Goal: Task Accomplishment & Management: Complete application form

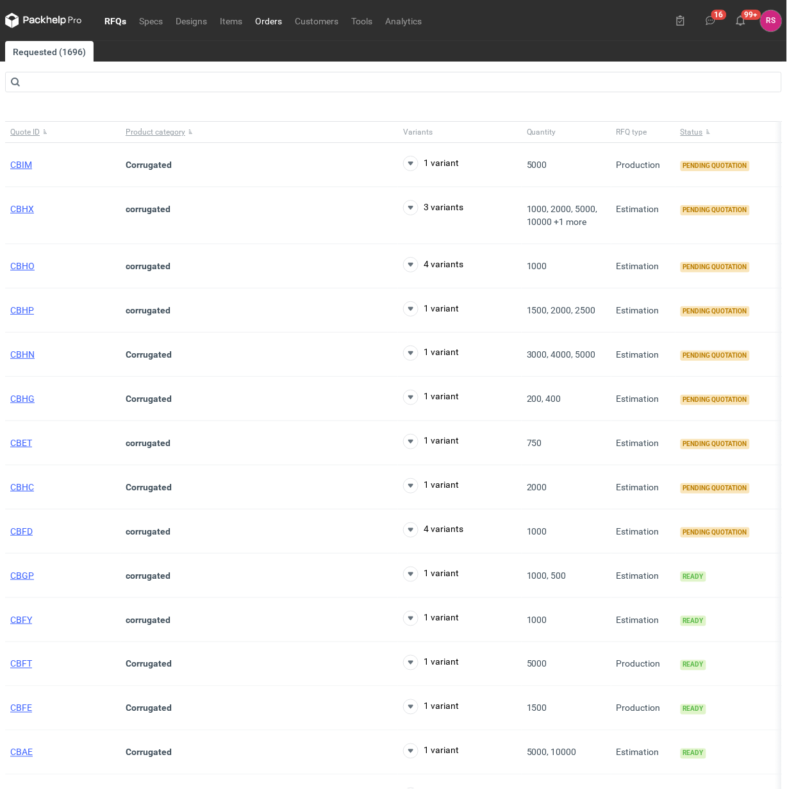
click at [269, 19] on link "Orders" at bounding box center [269, 20] width 40 height 15
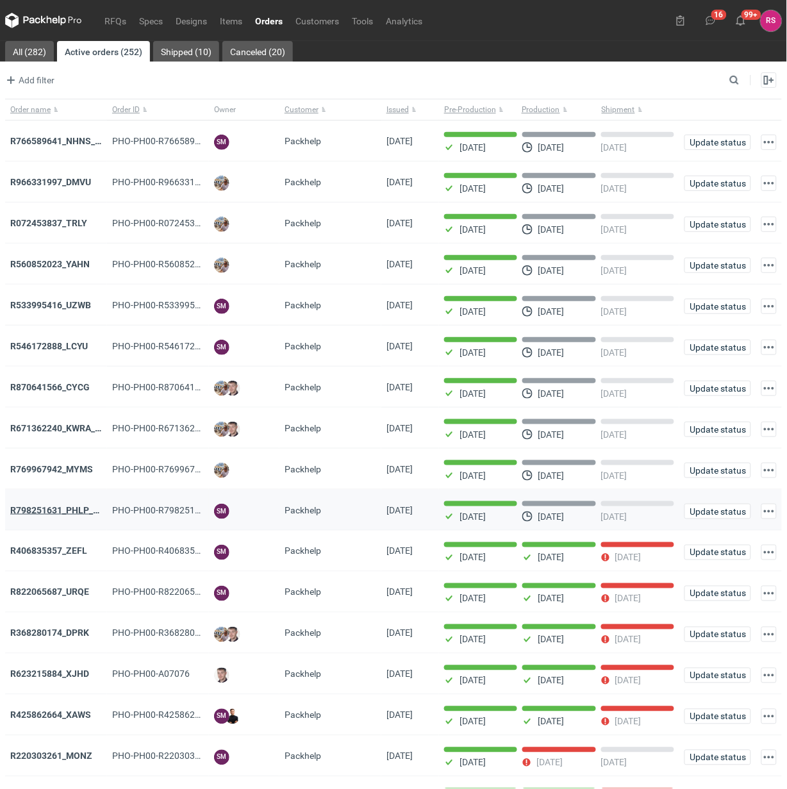
click at [55, 510] on strong "R798251631_PHLP_V1" at bounding box center [57, 510] width 94 height 10
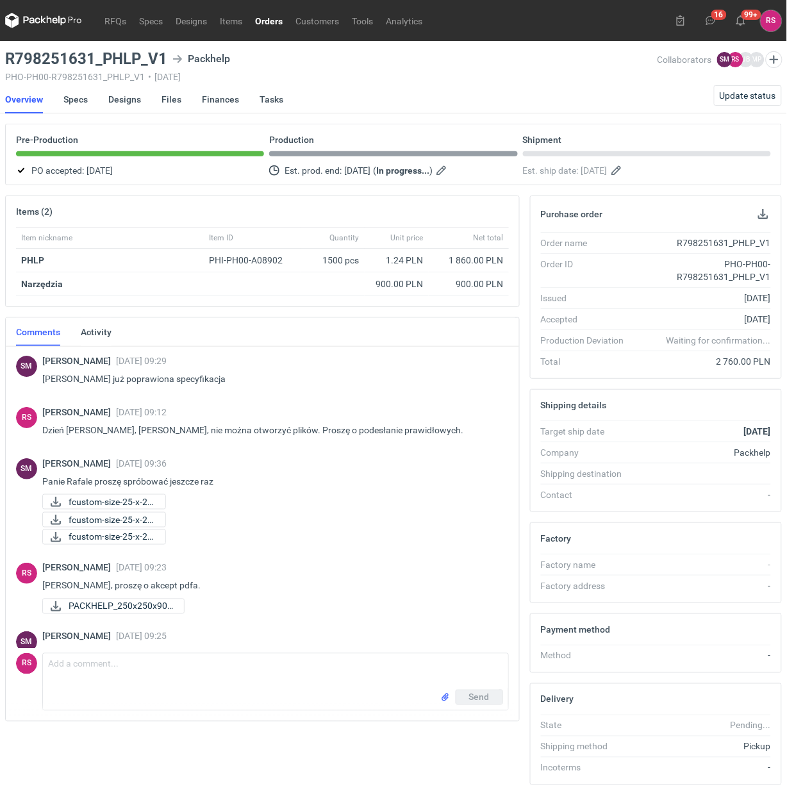
click at [271, 20] on link "Orders" at bounding box center [269, 20] width 40 height 15
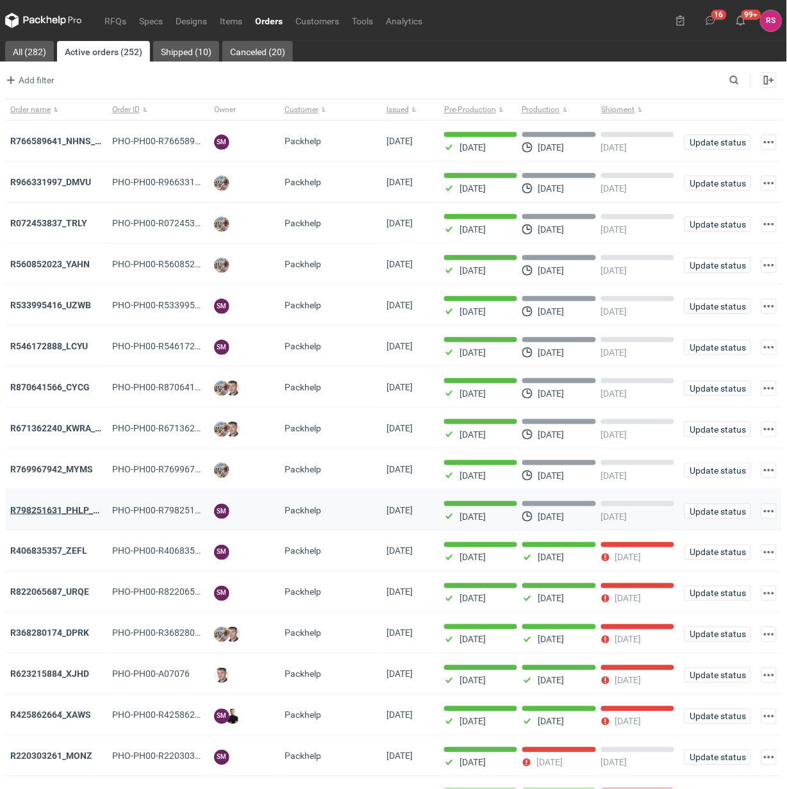
click at [53, 516] on strong "R798251631_PHLP_V1" at bounding box center [57, 510] width 94 height 10
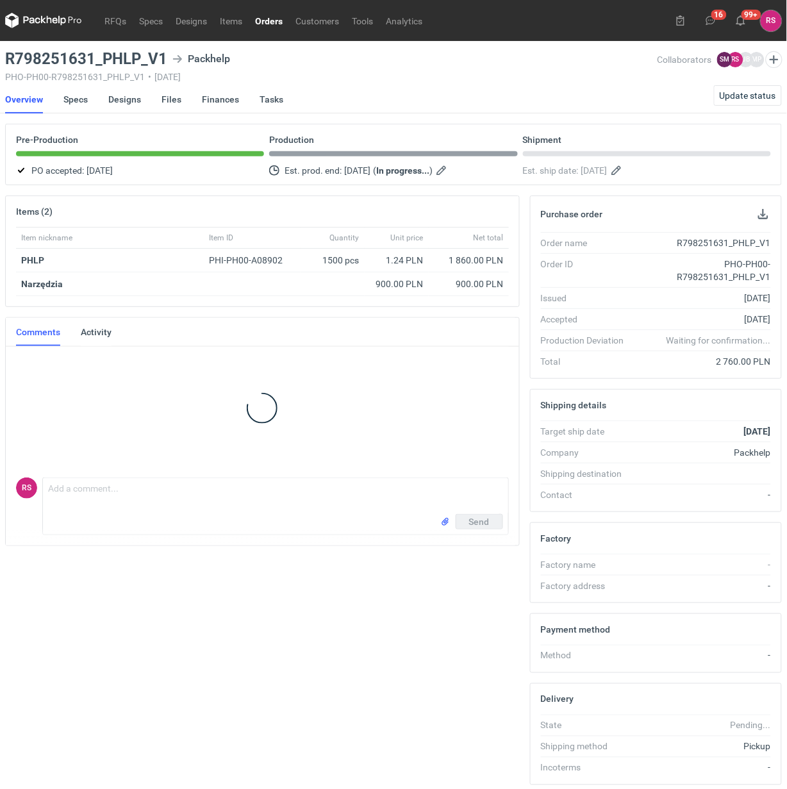
scroll to position [26, 0]
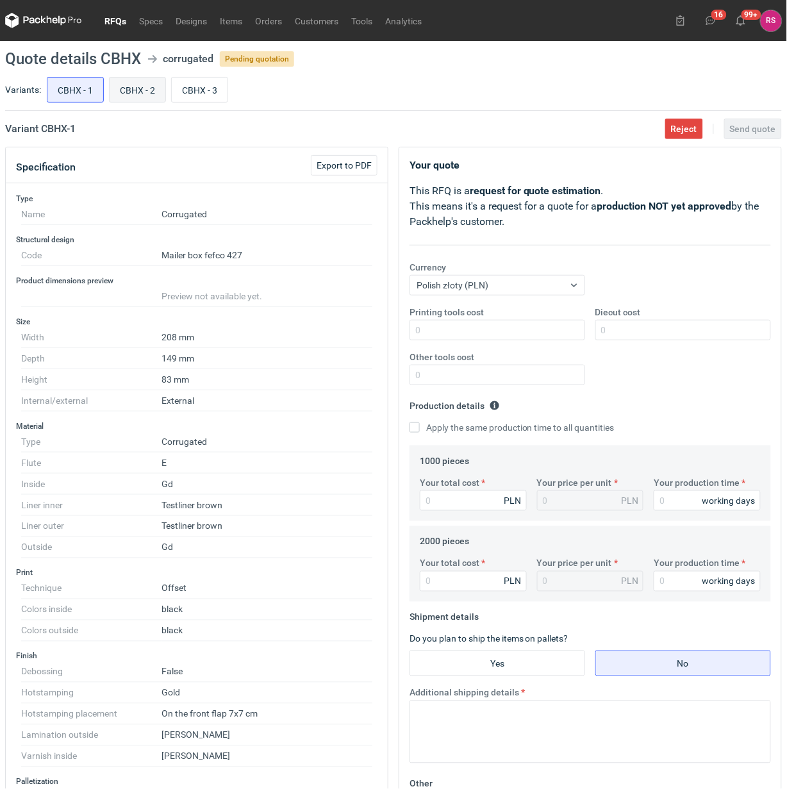
click at [143, 90] on input "CBHX - 2" at bounding box center [138, 90] width 56 height 24
radio input "true"
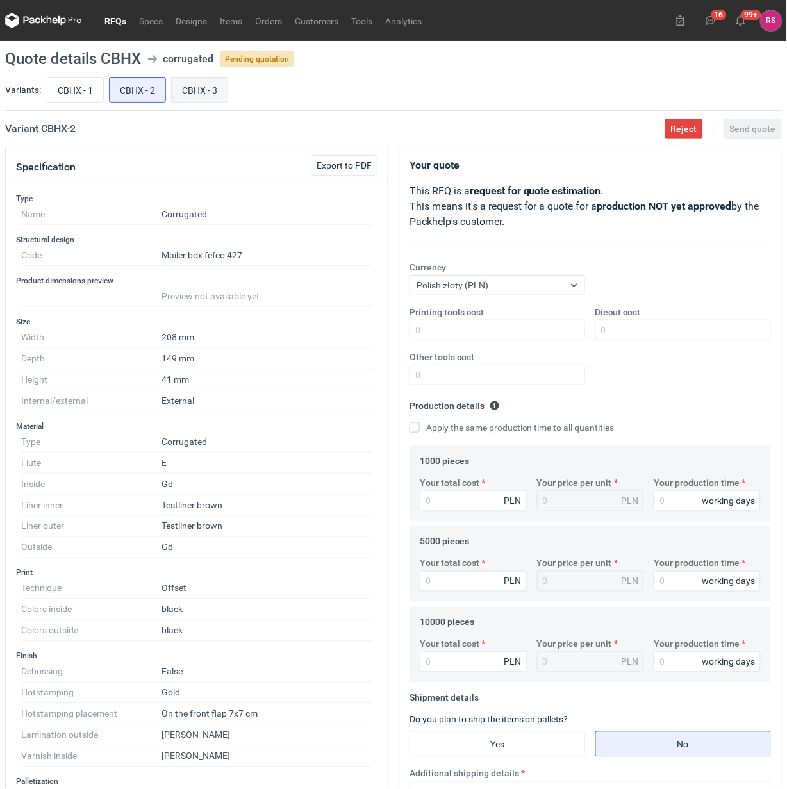
click at [193, 91] on input "CBHX - 3" at bounding box center [200, 90] width 56 height 24
radio input "true"
click at [74, 95] on input "CBHX - 1" at bounding box center [75, 90] width 56 height 24
radio input "true"
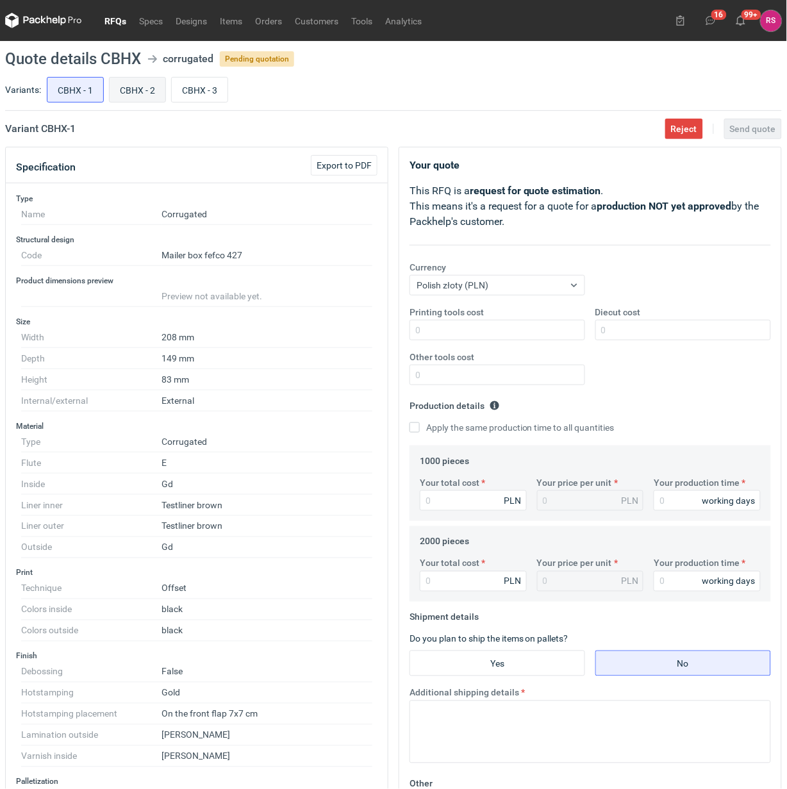
click at [140, 82] on input "CBHX - 2" at bounding box center [138, 90] width 56 height 24
radio input "true"
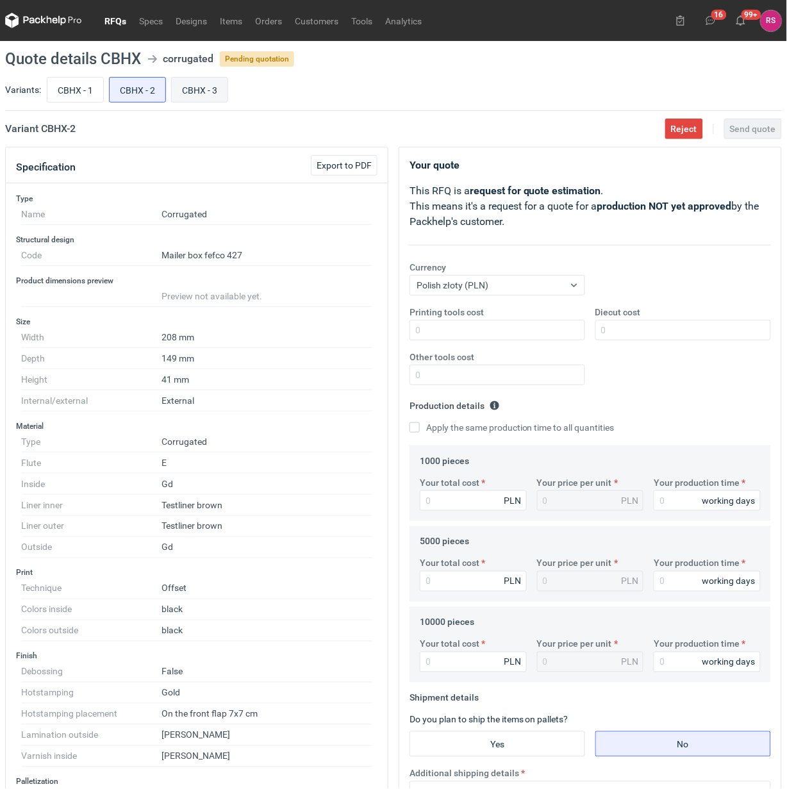
click at [207, 92] on input "CBHX - 3" at bounding box center [200, 90] width 56 height 24
radio input "true"
click at [78, 90] on input "CBHX - 1" at bounding box center [75, 90] width 56 height 24
radio input "true"
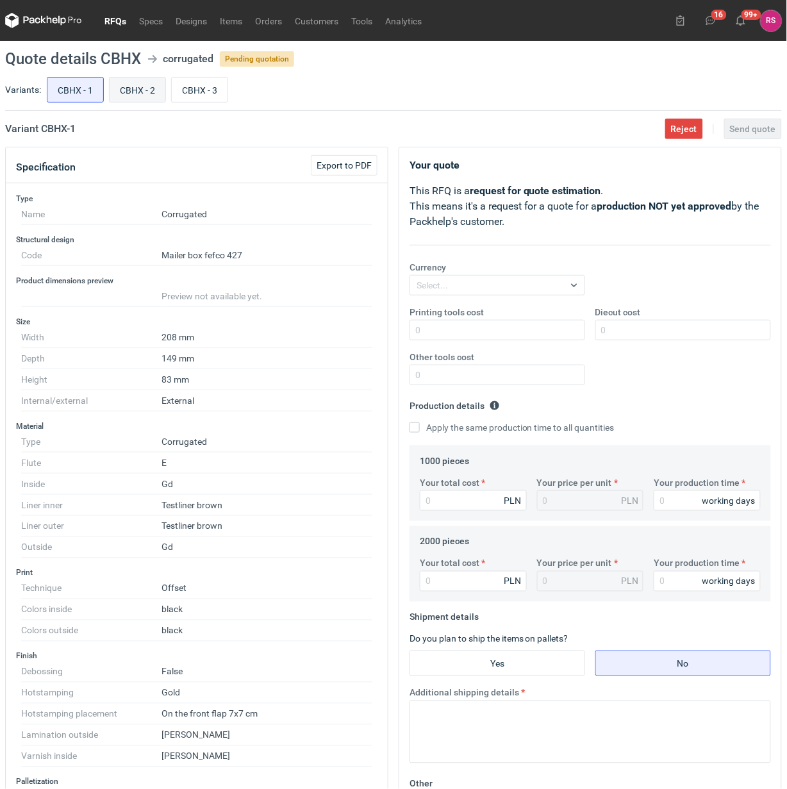
click at [142, 92] on input "CBHX - 2" at bounding box center [138, 90] width 56 height 24
radio input "true"
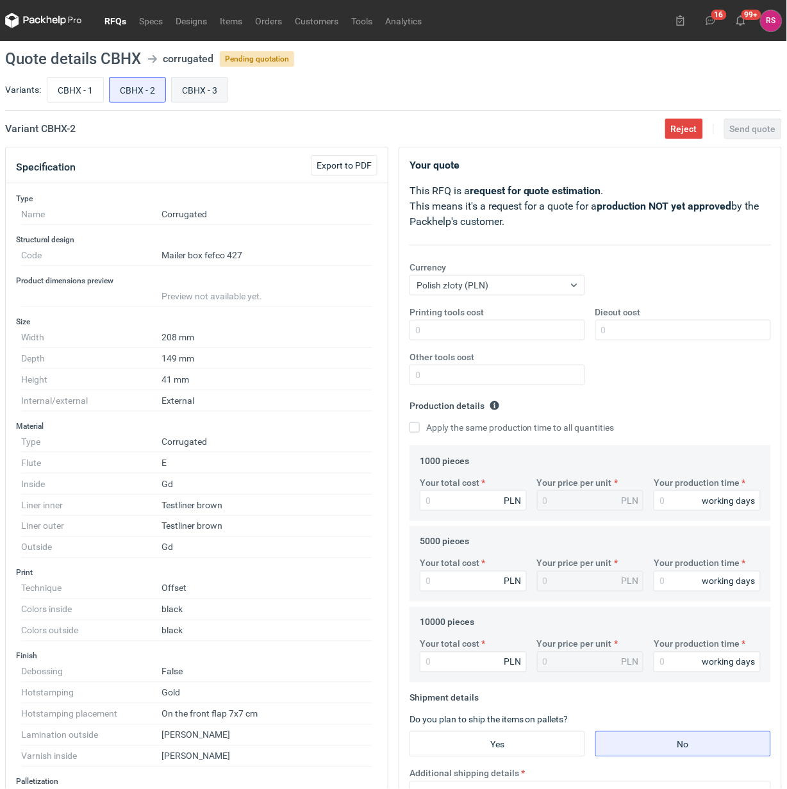
click at [204, 90] on input "CBHX - 3" at bounding box center [200, 90] width 56 height 24
radio input "true"
click at [78, 88] on input "CBHX - 1" at bounding box center [75, 90] width 56 height 24
radio input "true"
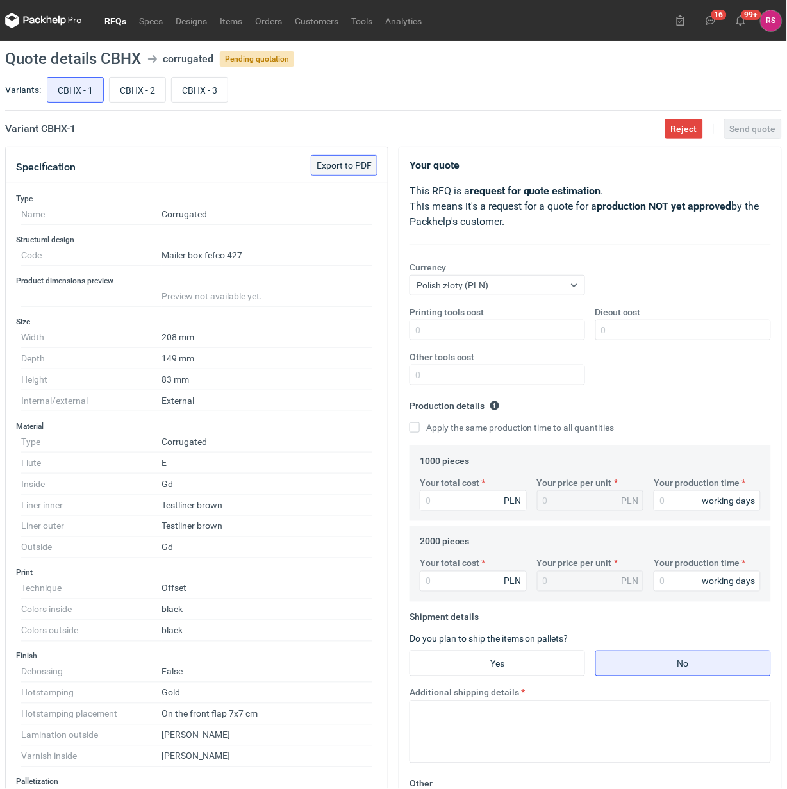
click at [340, 167] on span "Export to PDF" at bounding box center [344, 165] width 55 height 9
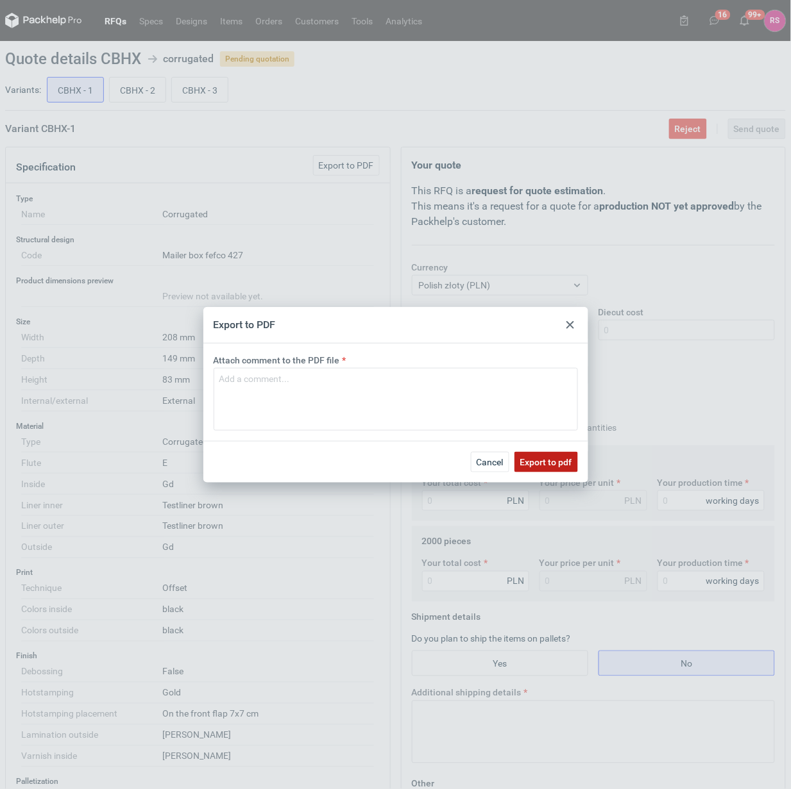
click at [550, 459] on span "Export to pdf" at bounding box center [546, 462] width 52 height 9
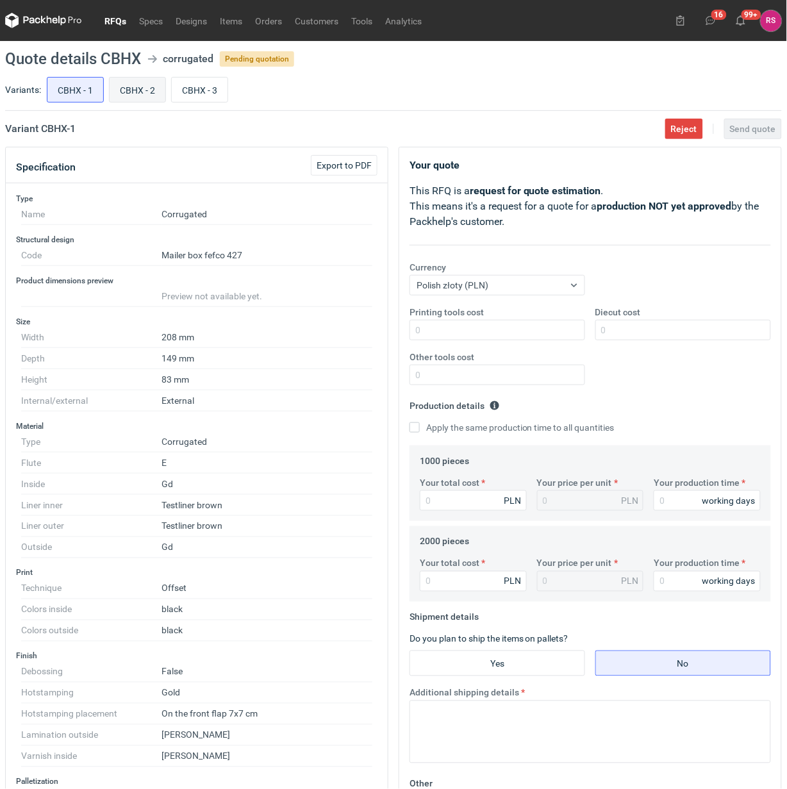
click at [138, 85] on input "CBHX - 2" at bounding box center [138, 90] width 56 height 24
radio input "true"
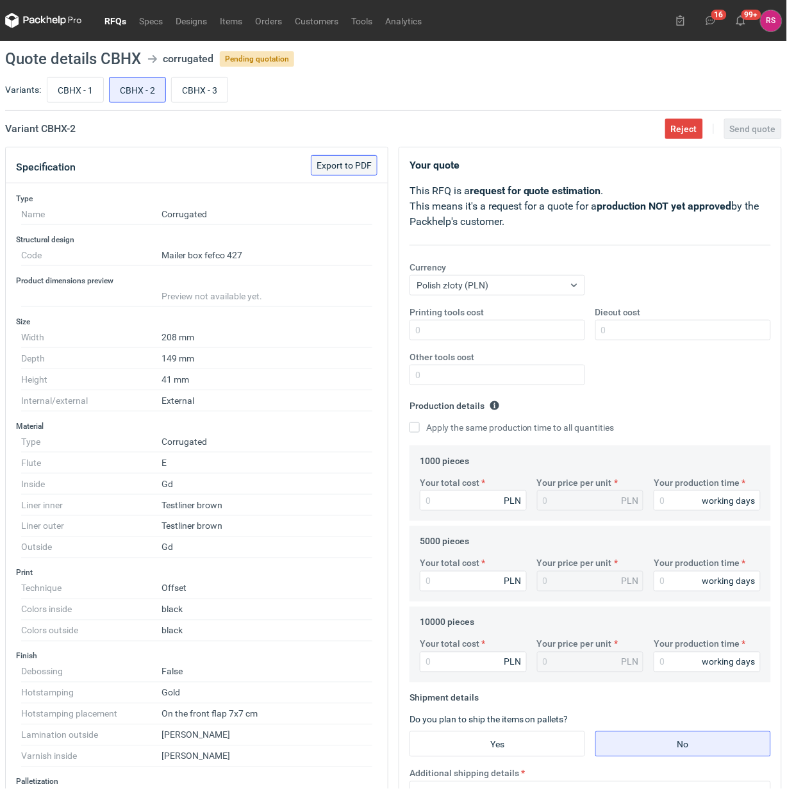
click at [353, 165] on span "Export to PDF" at bounding box center [344, 165] width 55 height 9
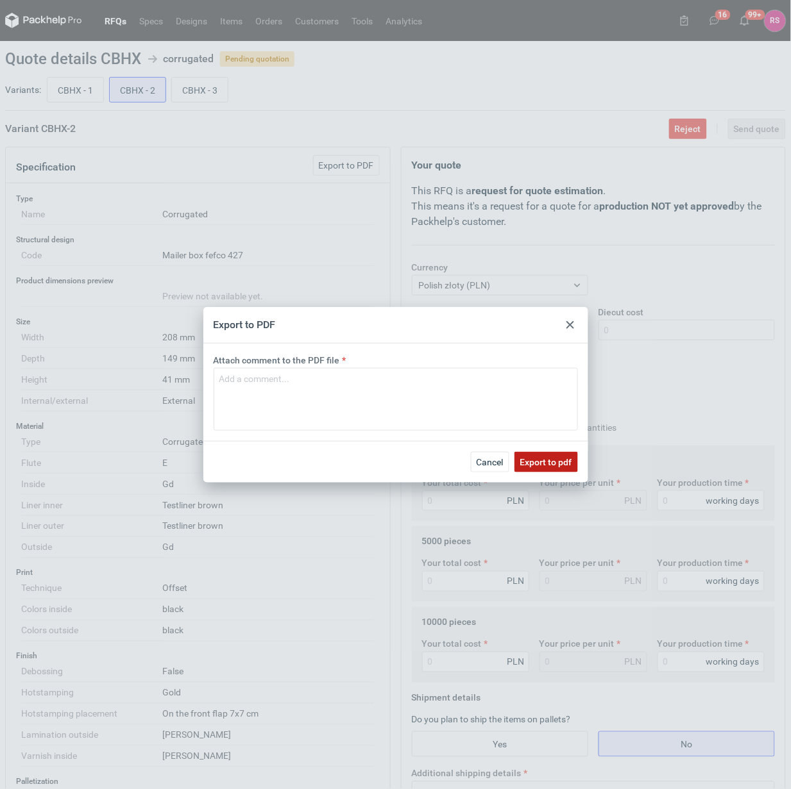
click at [549, 462] on span "Export to pdf" at bounding box center [546, 462] width 52 height 9
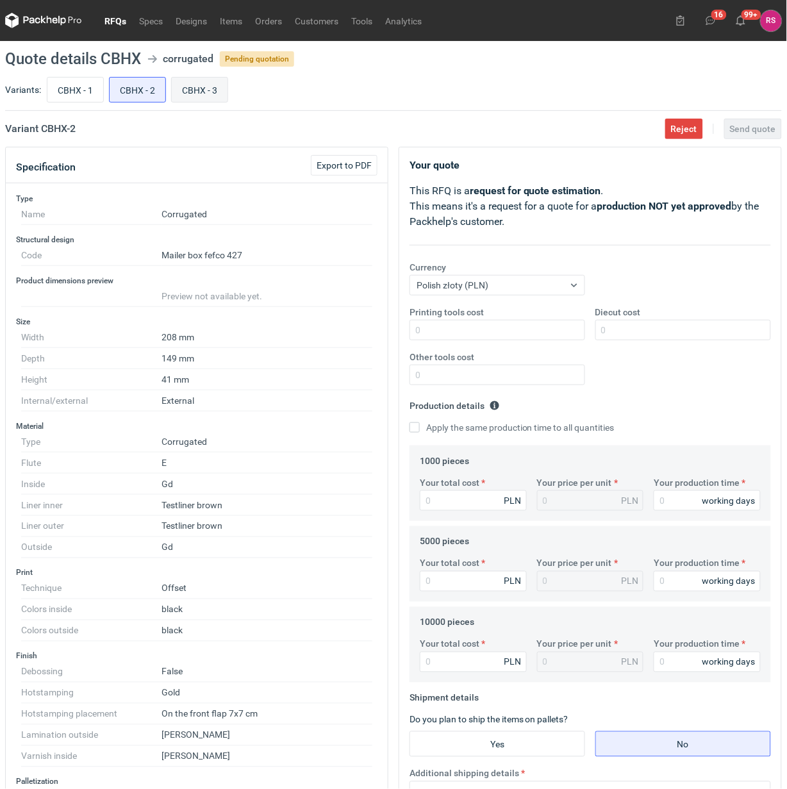
click at [199, 90] on input "CBHX - 3" at bounding box center [200, 90] width 56 height 24
radio input "true"
click at [342, 164] on span "Export to PDF" at bounding box center [344, 165] width 55 height 9
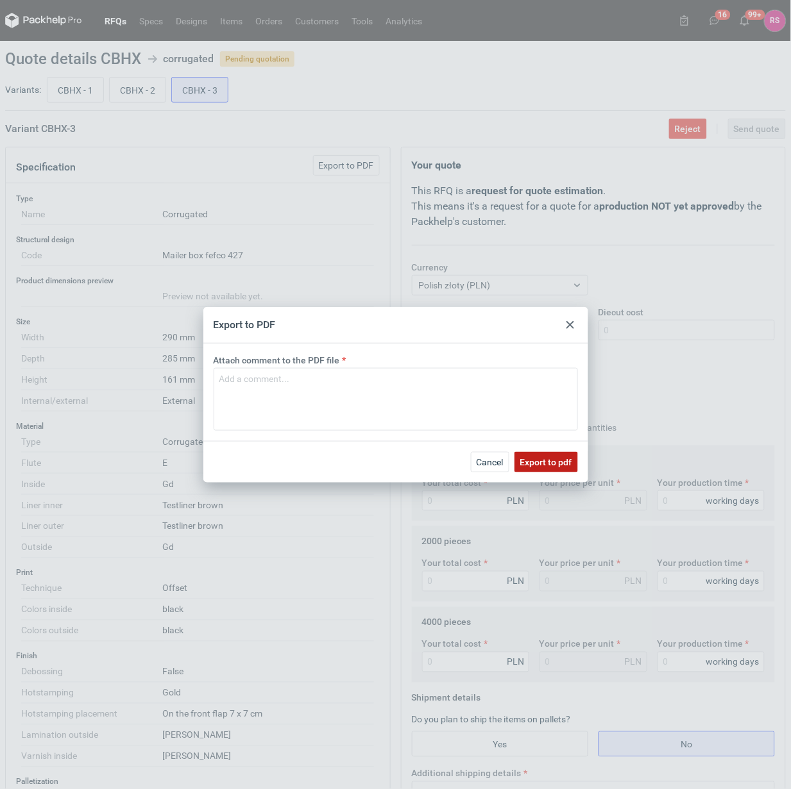
click at [535, 462] on span "Export to pdf" at bounding box center [546, 462] width 52 height 9
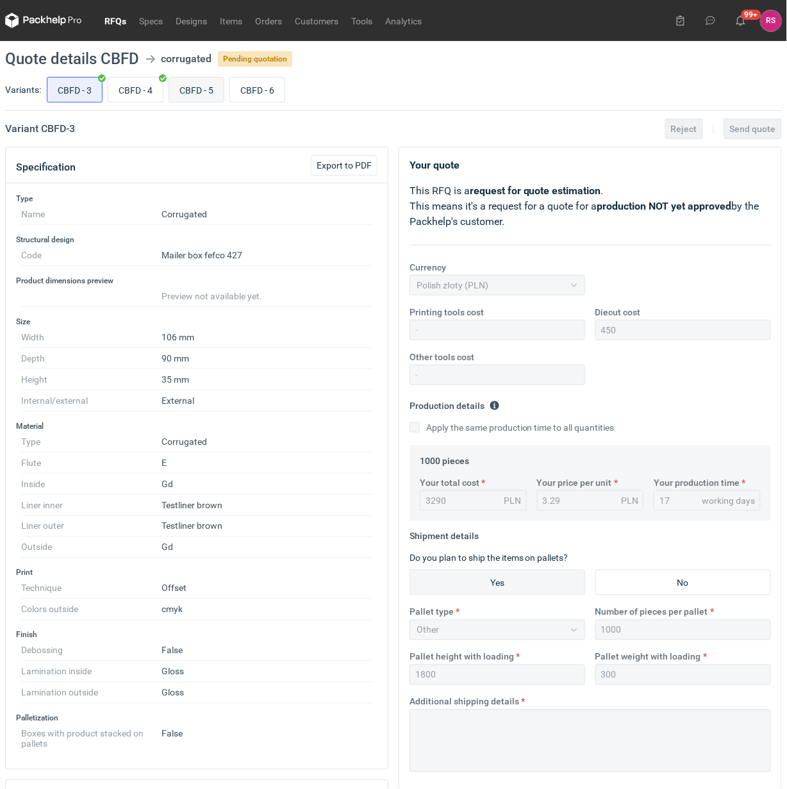
click at [199, 91] on input "CBFD - 5" at bounding box center [196, 90] width 55 height 24
radio input "true"
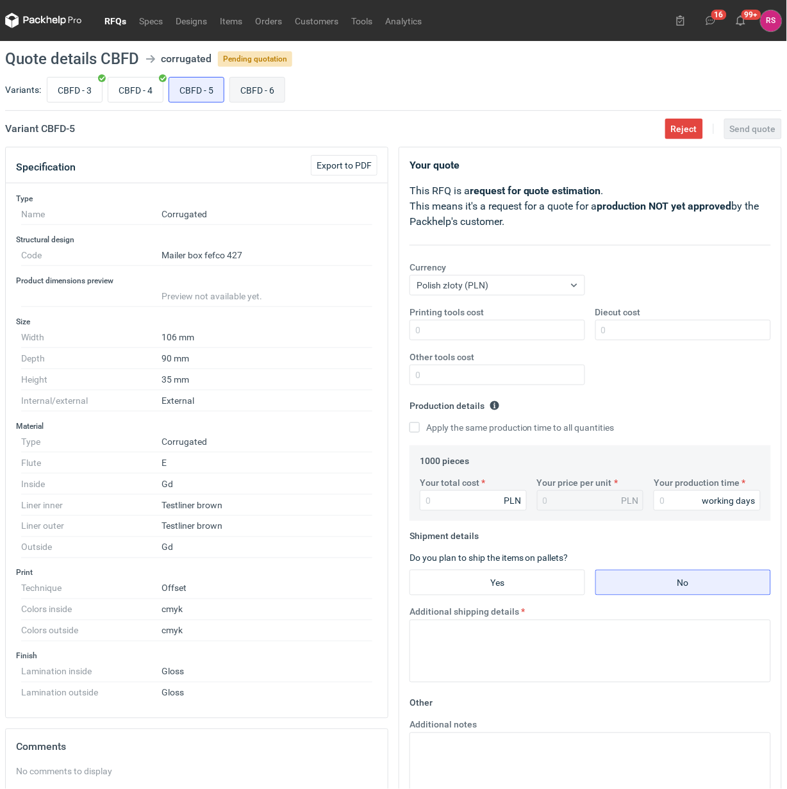
click at [283, 100] on input "CBFD - 6" at bounding box center [257, 90] width 55 height 24
radio input "true"
click at [222, 98] on input "CBFD - 5" at bounding box center [196, 90] width 55 height 24
radio input "true"
click at [269, 104] on div "CBFD - 3 CBFD - 4 CBFD - 5 CBFD - 6" at bounding box center [413, 89] width 738 height 31
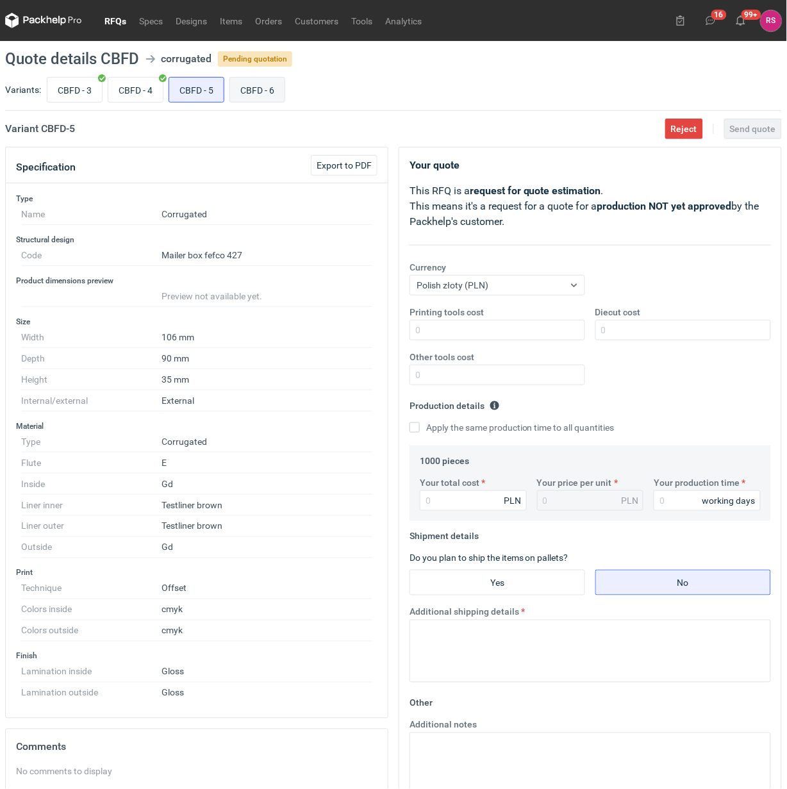
click at [267, 96] on input "CBFD - 6" at bounding box center [257, 90] width 55 height 24
radio input "true"
click at [81, 87] on input "CBFD - 3" at bounding box center [74, 90] width 55 height 24
radio input "true"
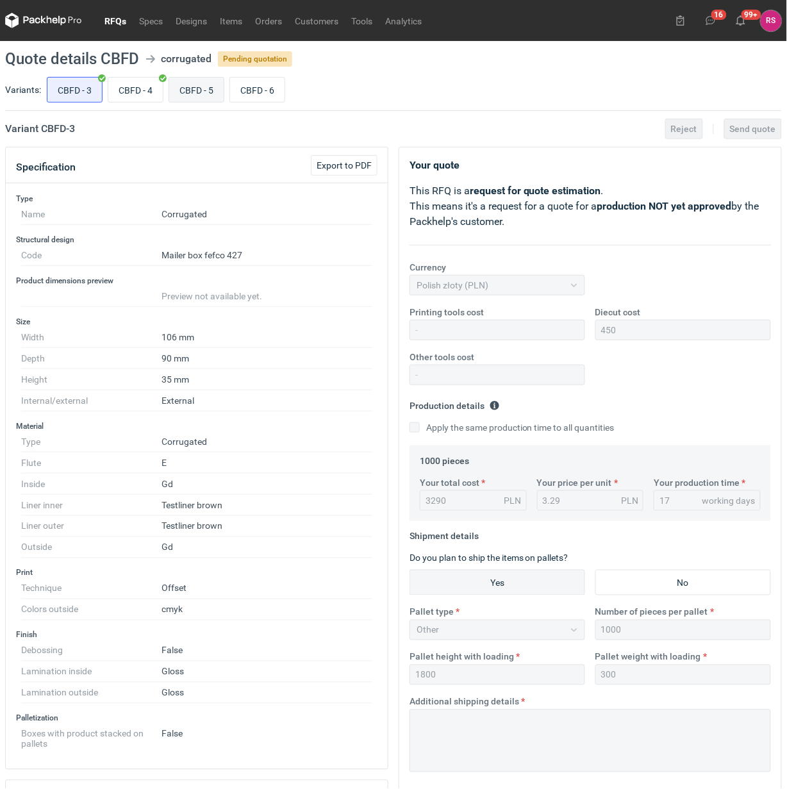
click at [194, 93] on input "CBFD - 5" at bounding box center [196, 90] width 55 height 24
radio input "true"
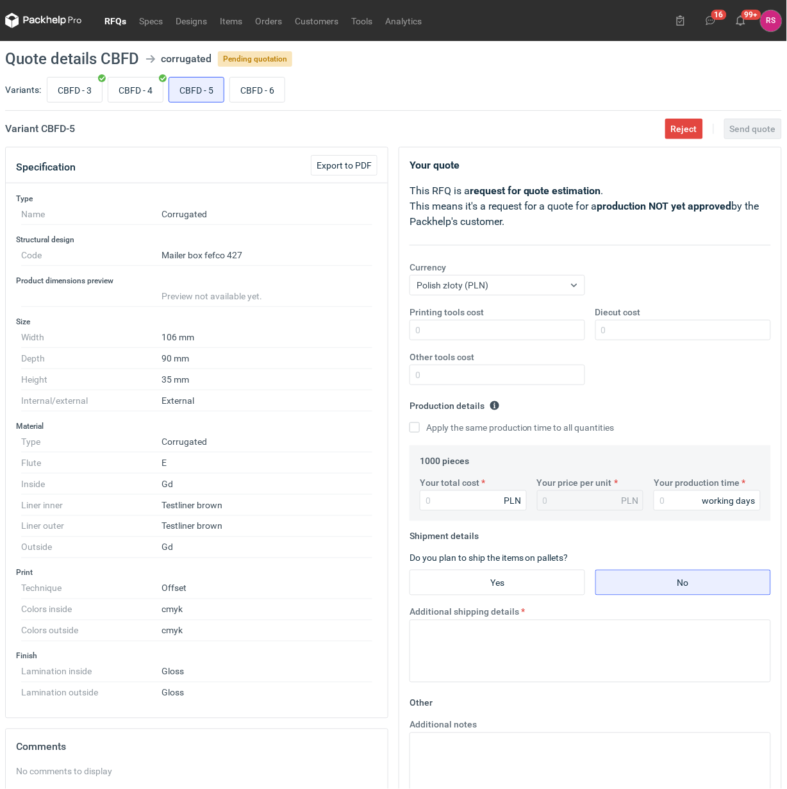
click at [83, 106] on div "Variants: CBFD - 3 CBFD - 4 CBFD - 5 CBFD - 6" at bounding box center [393, 92] width 777 height 37
click at [82, 90] on input "CBFD - 3" at bounding box center [74, 90] width 55 height 24
radio input "true"
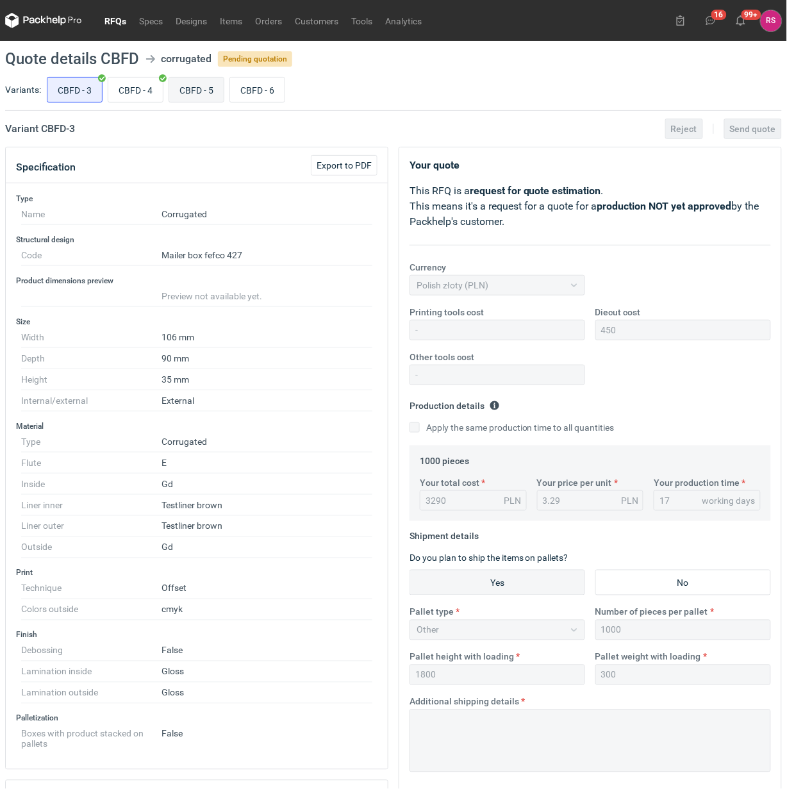
click at [196, 91] on input "CBFD - 5" at bounding box center [196, 90] width 55 height 24
radio input "true"
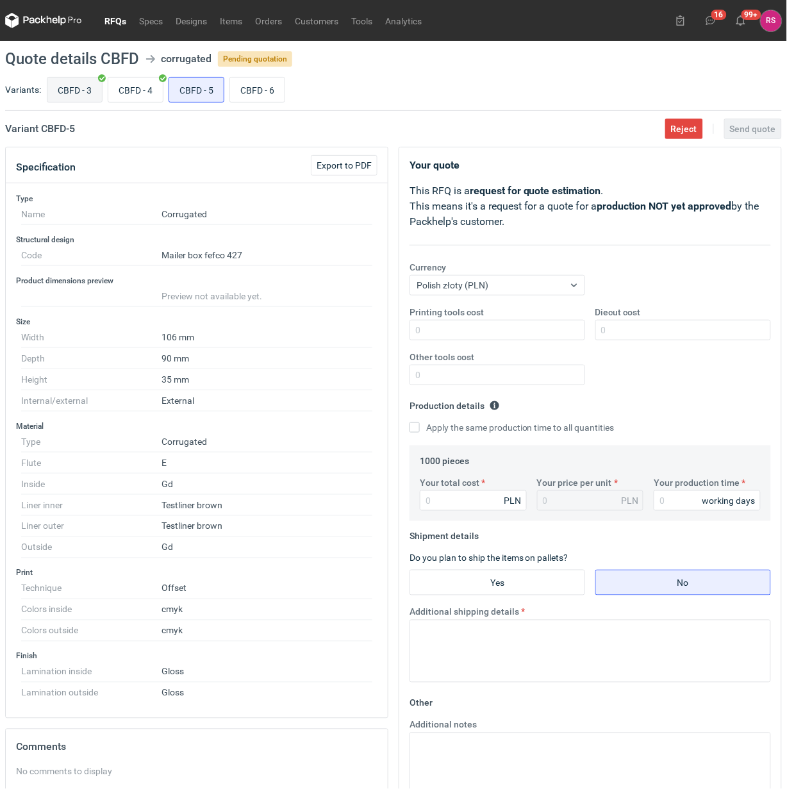
click at [69, 97] on input "CBFD - 3" at bounding box center [74, 90] width 55 height 24
radio input "true"
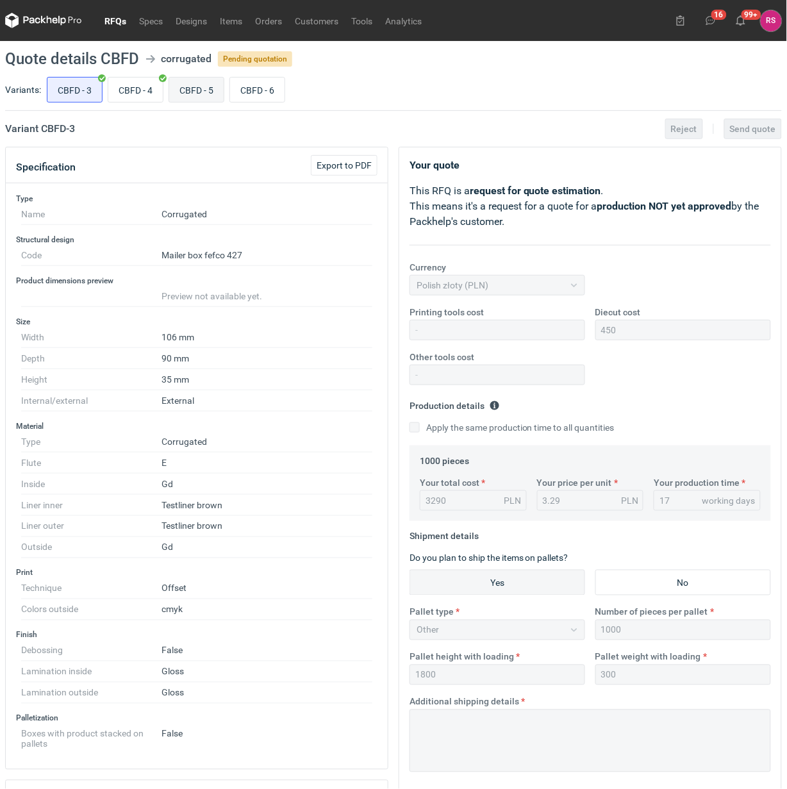
click at [200, 91] on input "CBFD - 5" at bounding box center [196, 90] width 55 height 24
radio input "true"
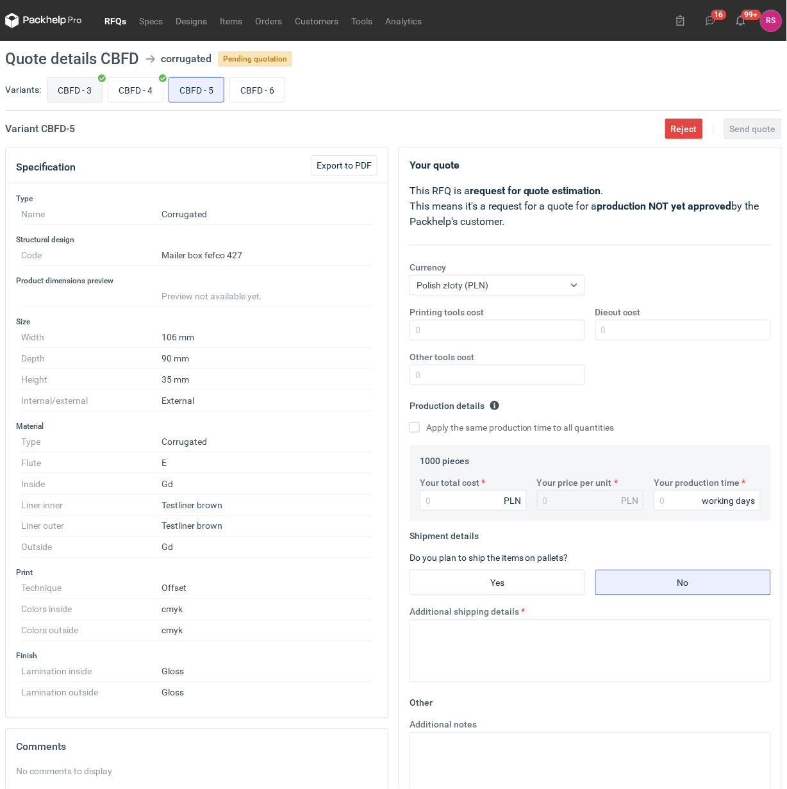
click at [96, 96] on input "CBFD - 3" at bounding box center [74, 90] width 55 height 24
radio input "true"
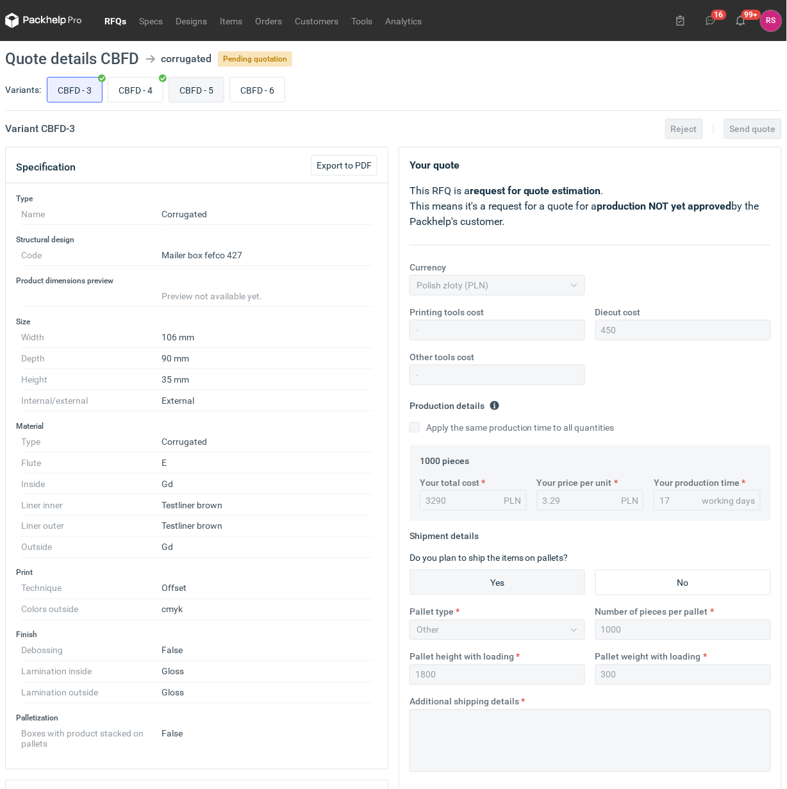
click at [180, 97] on input "CBFD - 5" at bounding box center [196, 90] width 55 height 24
radio input "true"
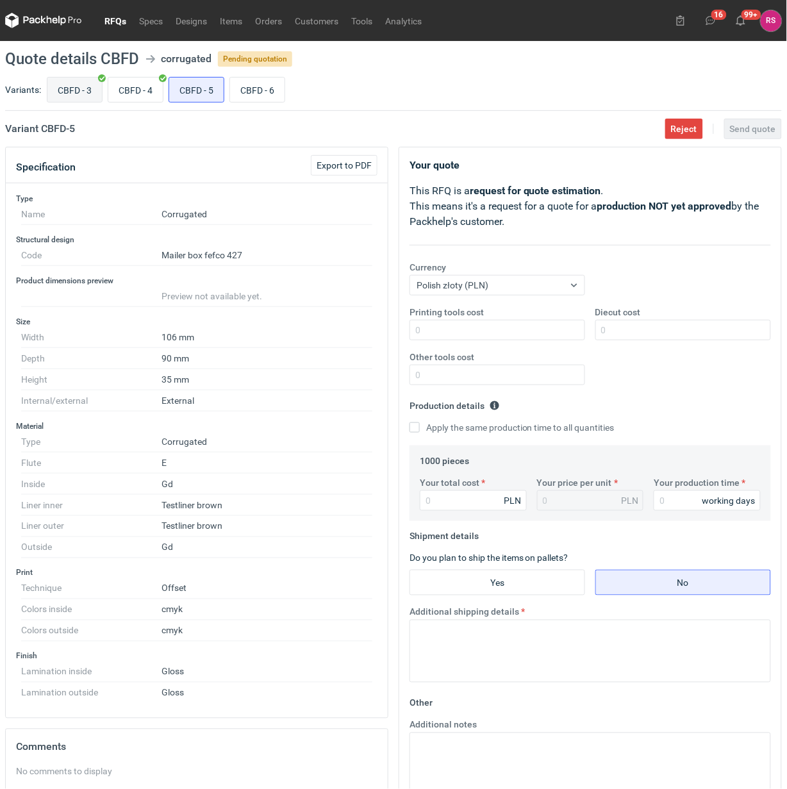
click at [87, 98] on input "CBFD - 3" at bounding box center [74, 90] width 55 height 24
radio input "true"
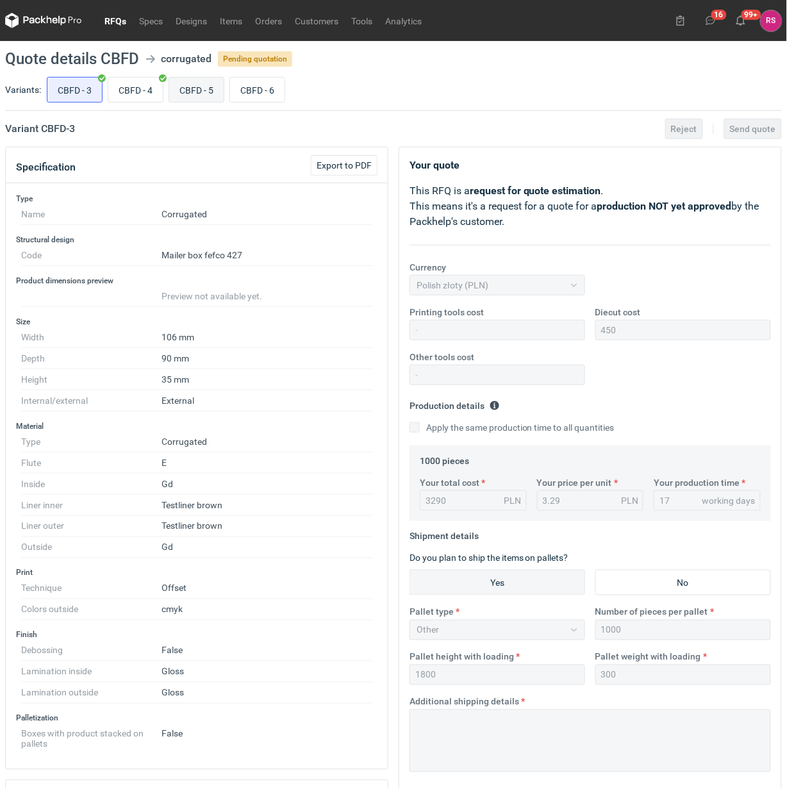
click at [197, 87] on input "CBFD - 5" at bounding box center [196, 90] width 55 height 24
radio input "true"
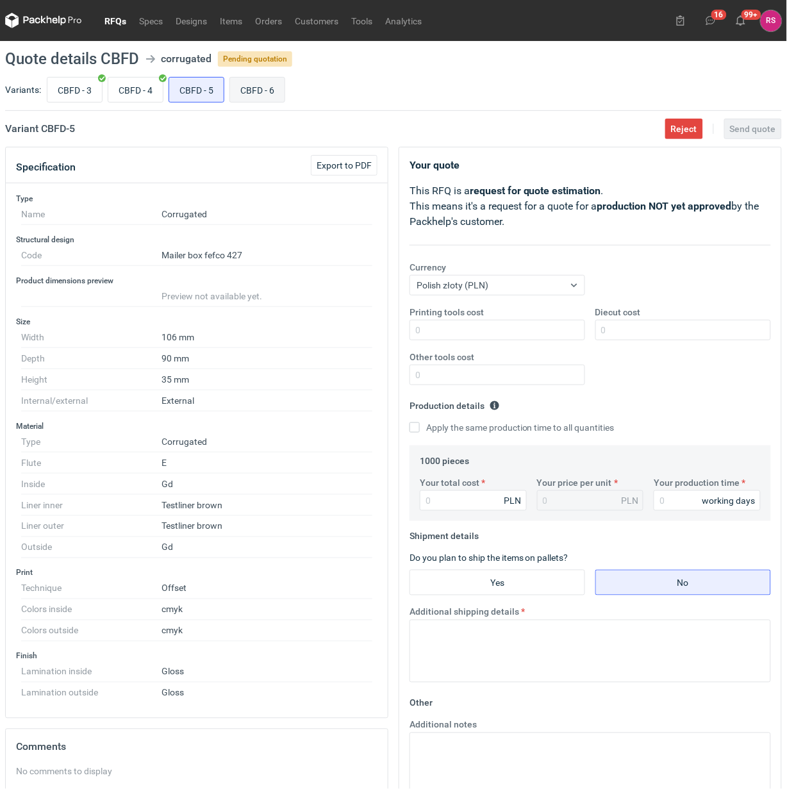
click at [267, 88] on input "CBFD - 6" at bounding box center [257, 90] width 55 height 24
radio input "true"
click at [201, 91] on input "CBFD - 5" at bounding box center [196, 90] width 55 height 24
radio input "true"
click at [351, 164] on span "Export to PDF" at bounding box center [344, 165] width 55 height 9
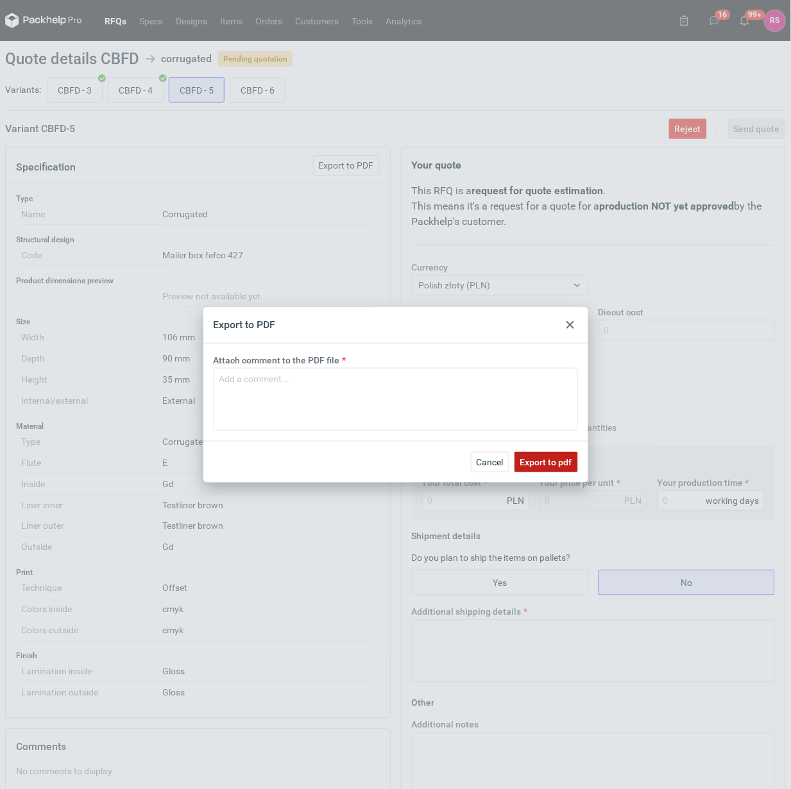
click at [540, 458] on span "Export to pdf" at bounding box center [546, 462] width 52 height 9
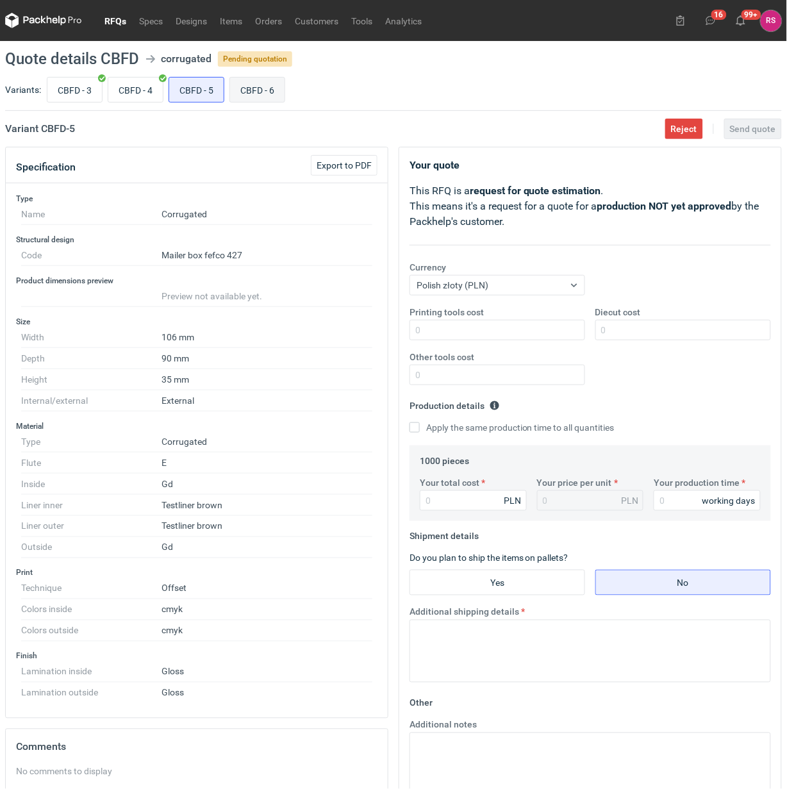
click at [258, 88] on input "CBFD - 6" at bounding box center [257, 90] width 55 height 24
radio input "true"
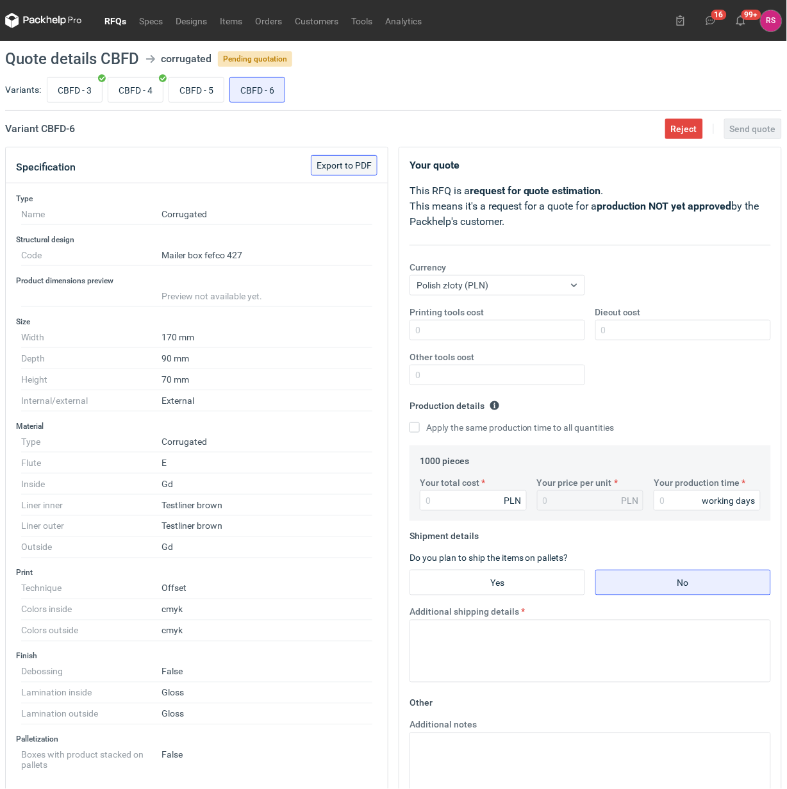
click at [345, 164] on span "Export to PDF" at bounding box center [344, 165] width 55 height 9
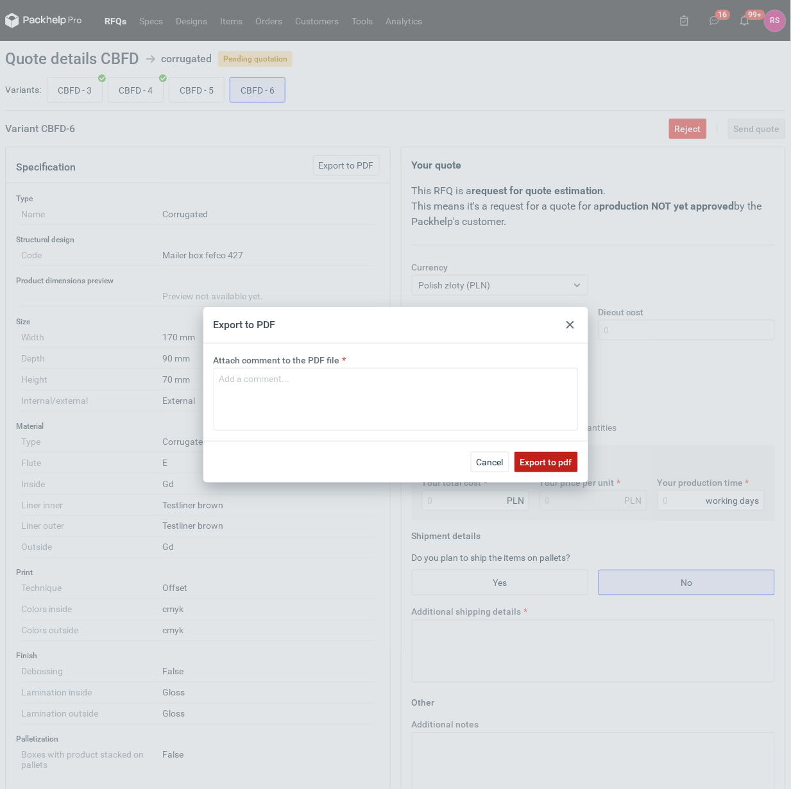
click at [547, 462] on span "Export to pdf" at bounding box center [546, 462] width 52 height 9
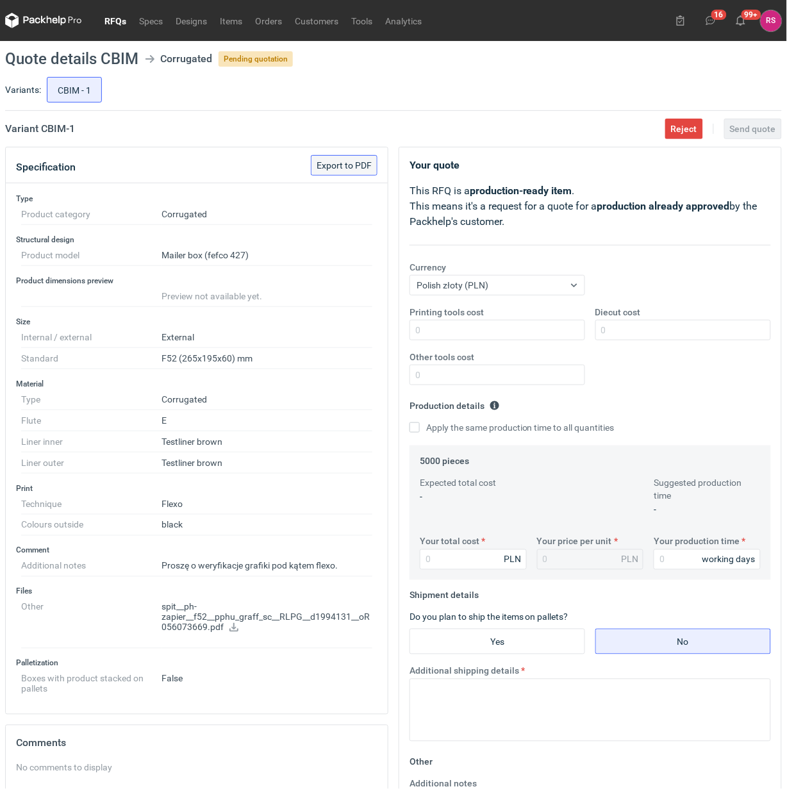
click at [349, 164] on span "Export to PDF" at bounding box center [344, 165] width 55 height 9
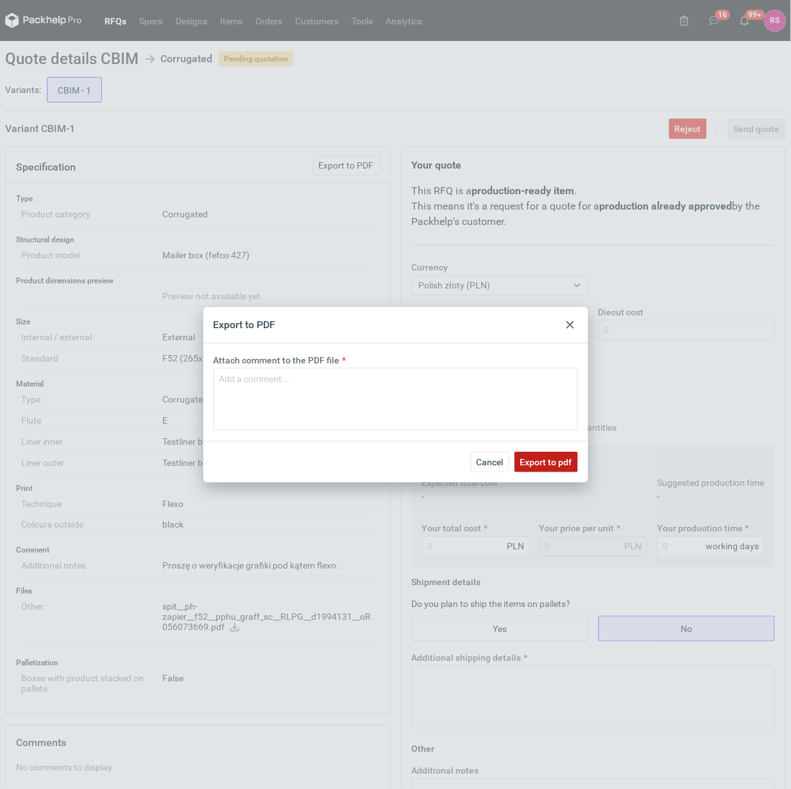
click at [545, 460] on span "Export to pdf" at bounding box center [546, 462] width 52 height 9
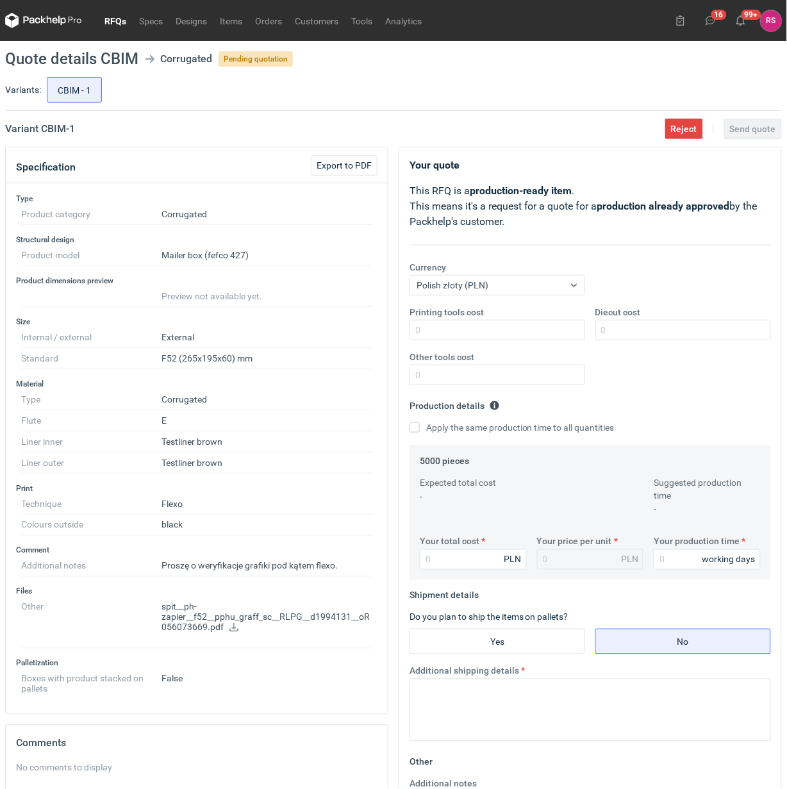
click at [233, 628] on icon at bounding box center [234, 627] width 9 height 9
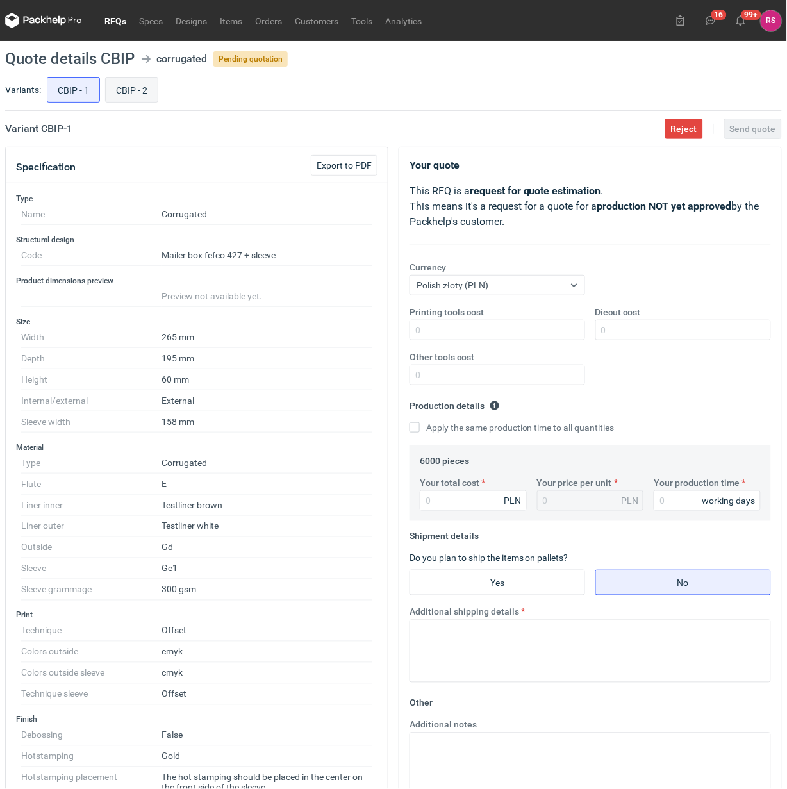
click at [135, 90] on input "CBIP - 2" at bounding box center [132, 90] width 52 height 24
radio input "true"
click at [72, 87] on input "CBIP - 1" at bounding box center [73, 90] width 52 height 24
radio input "true"
click at [128, 92] on input "CBIP - 2" at bounding box center [132, 90] width 52 height 24
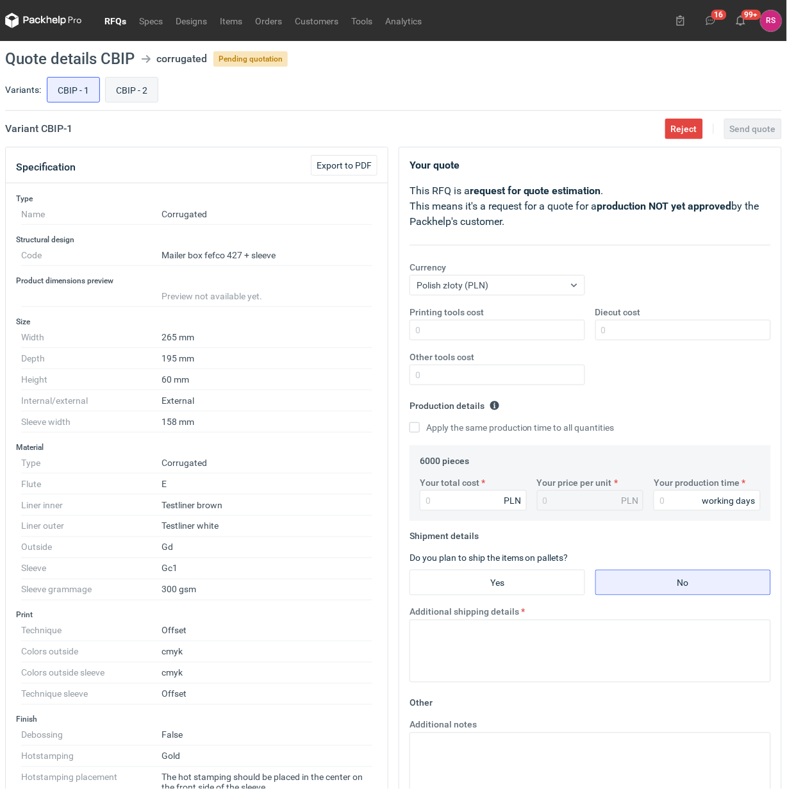
radio input "true"
click at [113, 19] on link "RFQs" at bounding box center [115, 20] width 35 height 15
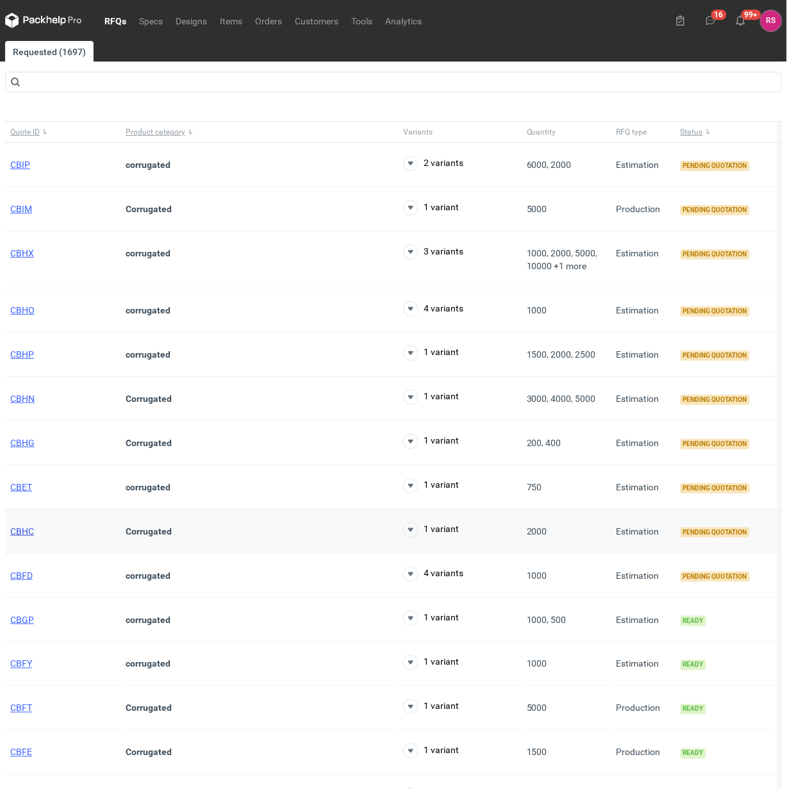
click at [27, 530] on span "CBHC" at bounding box center [22, 531] width 24 height 10
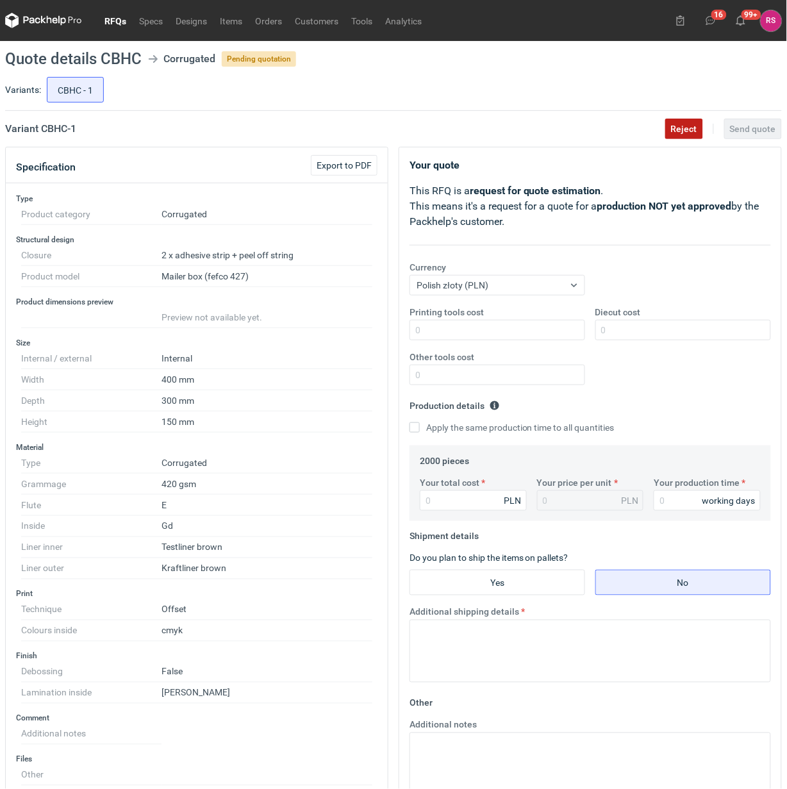
click at [681, 130] on span "Reject" at bounding box center [684, 128] width 26 height 9
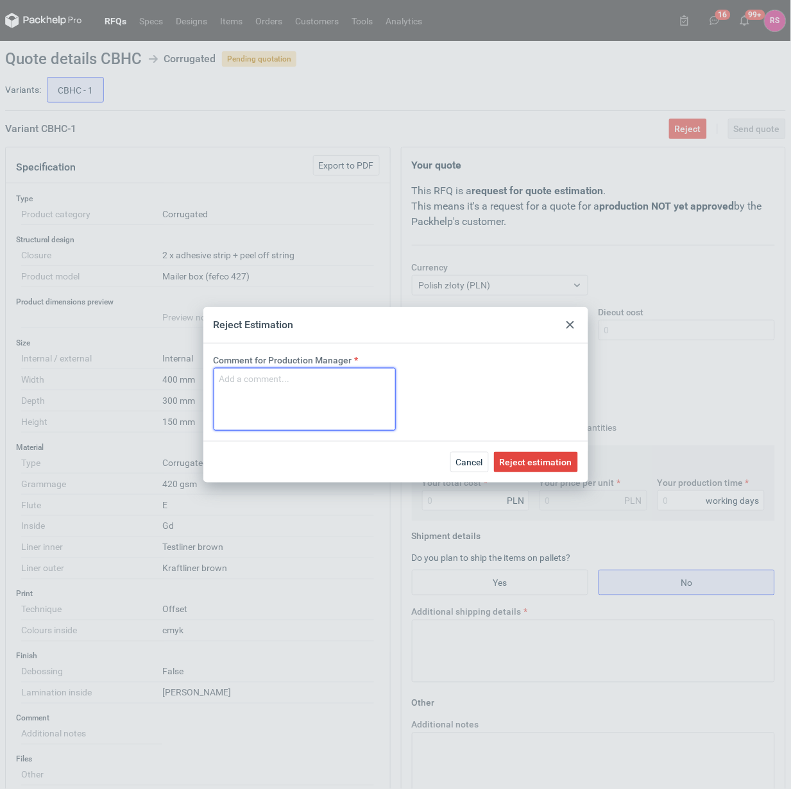
click at [324, 398] on textarea "Comment for Production Manager" at bounding box center [305, 399] width 182 height 63
type textarea "za duże"
click at [525, 462] on span "Reject estimation" at bounding box center [535, 462] width 72 height 9
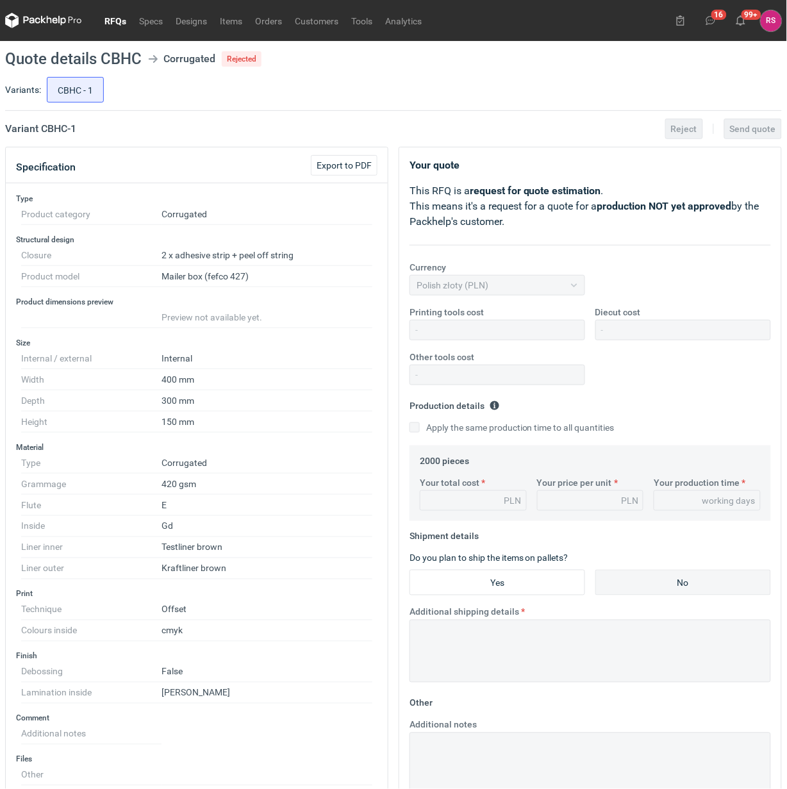
click at [107, 20] on link "RFQs" at bounding box center [115, 20] width 35 height 15
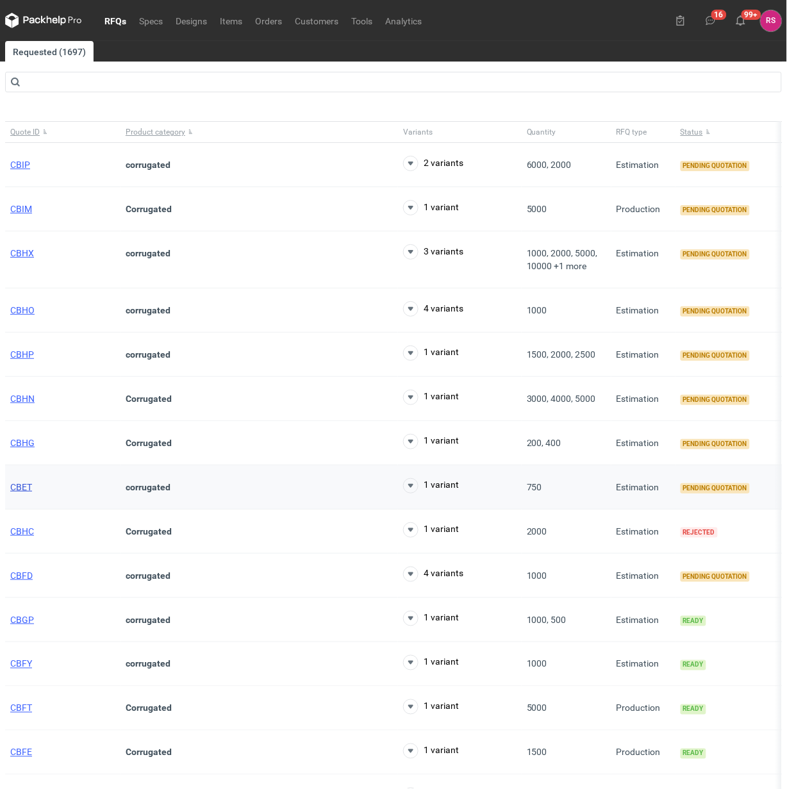
click at [24, 486] on span "CBET" at bounding box center [21, 487] width 22 height 10
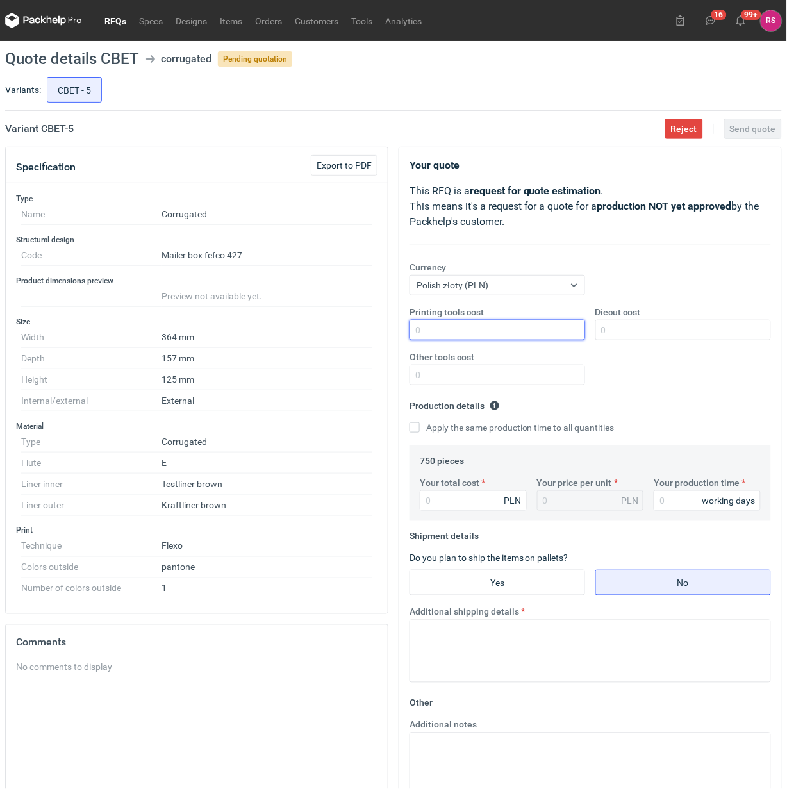
click at [479, 322] on input "Printing tools cost" at bounding box center [498, 330] width 176 height 21
type input "1050"
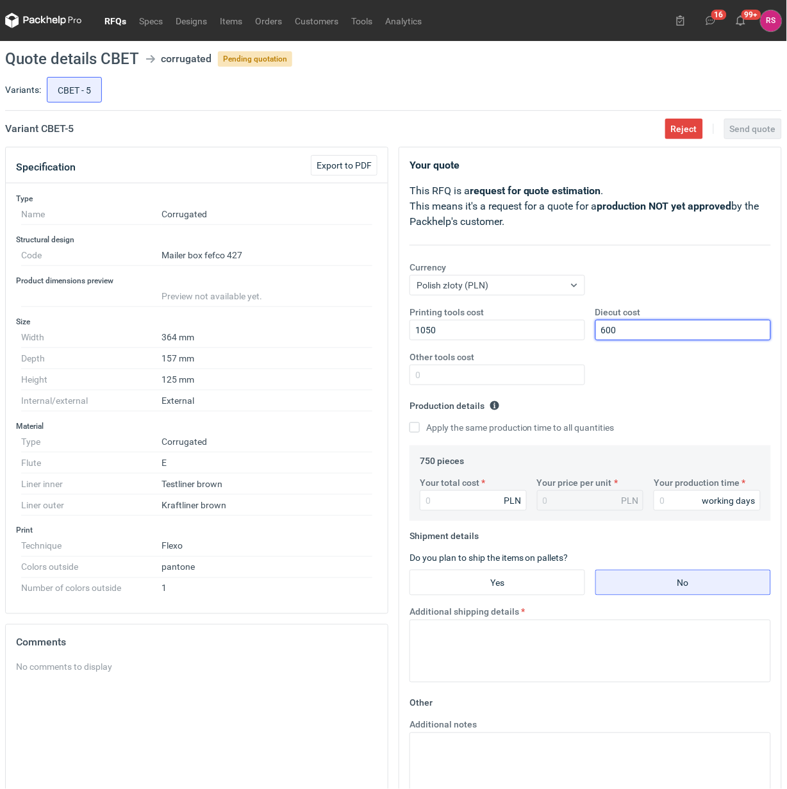
type input "600"
click at [410, 423] on input "Apply the same production time to all quantities" at bounding box center [415, 428] width 10 height 10
checkbox input "true"
type input "12"
type input "0.02"
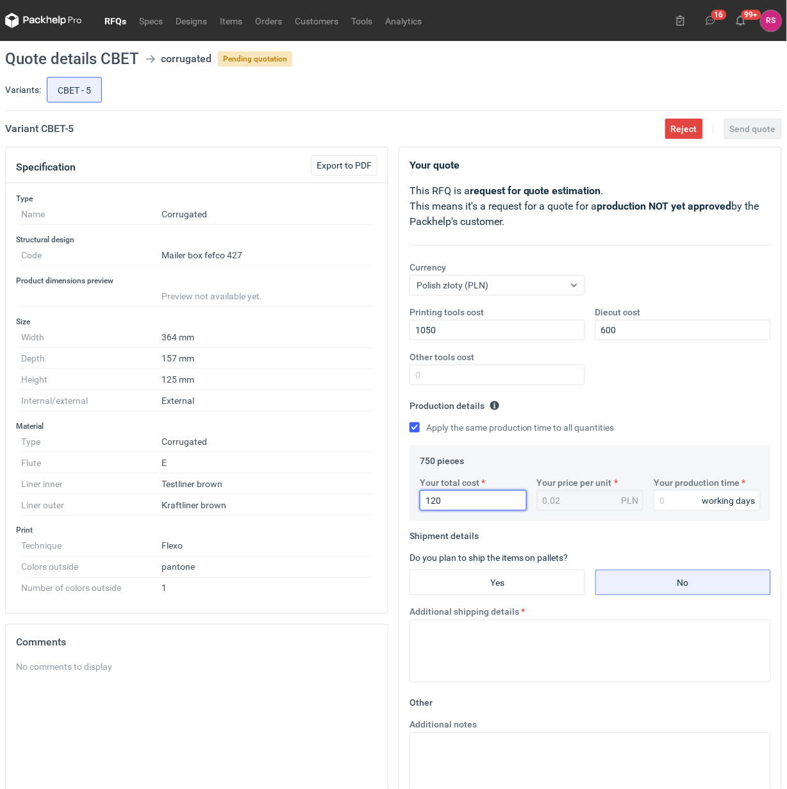
type input "1208"
type input "1.61"
type input "1208"
type input "15"
click at [523, 583] on input "Yes" at bounding box center [497, 583] width 174 height 24
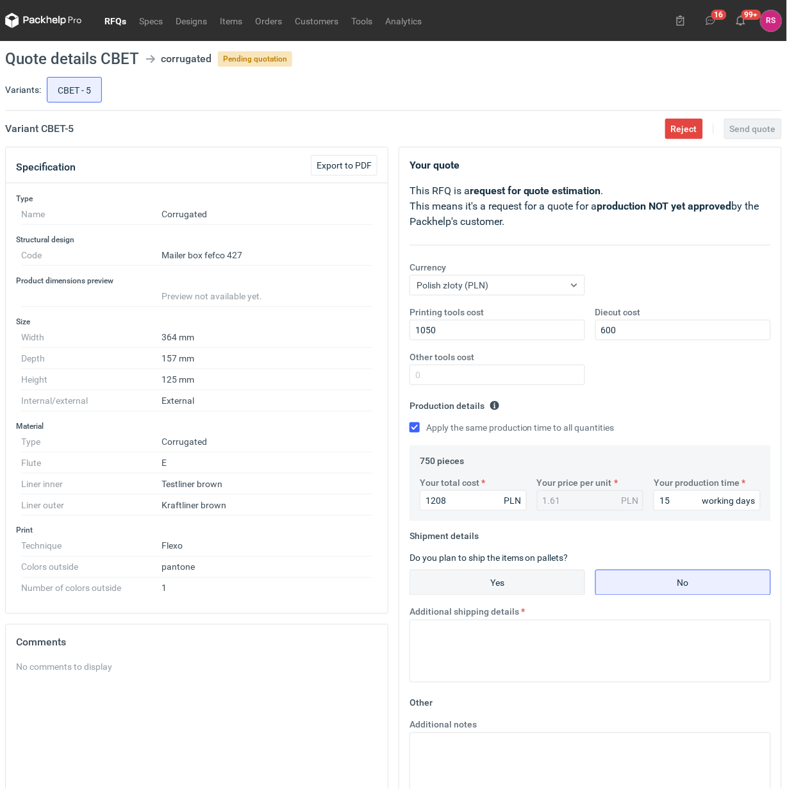
radio input "true"
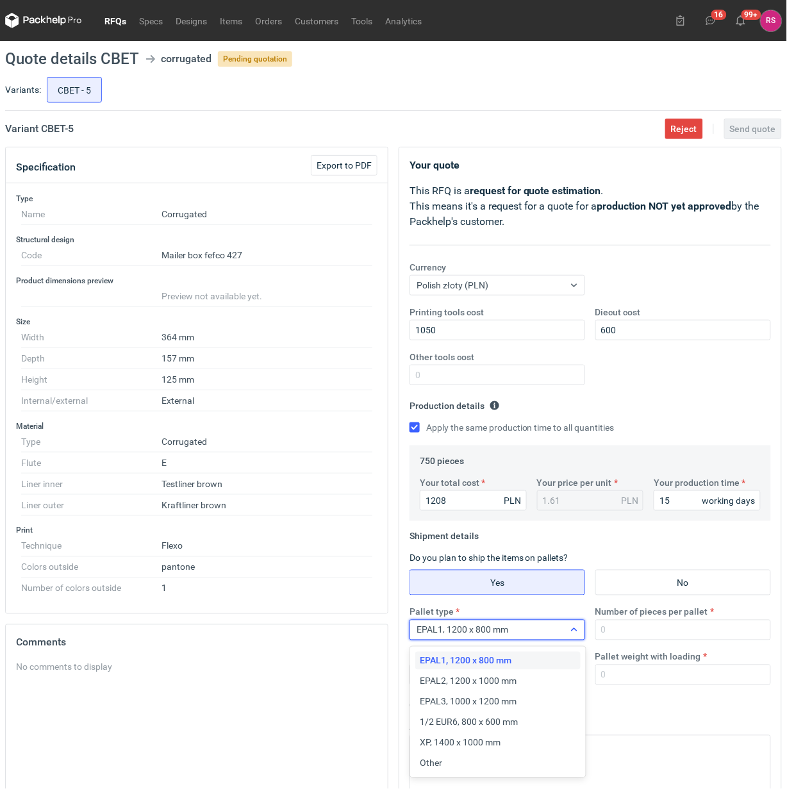
click at [541, 630] on div "EPAL1, 1200 x 800 mm" at bounding box center [487, 630] width 154 height 18
click at [463, 762] on div "Other" at bounding box center [498, 763] width 155 height 13
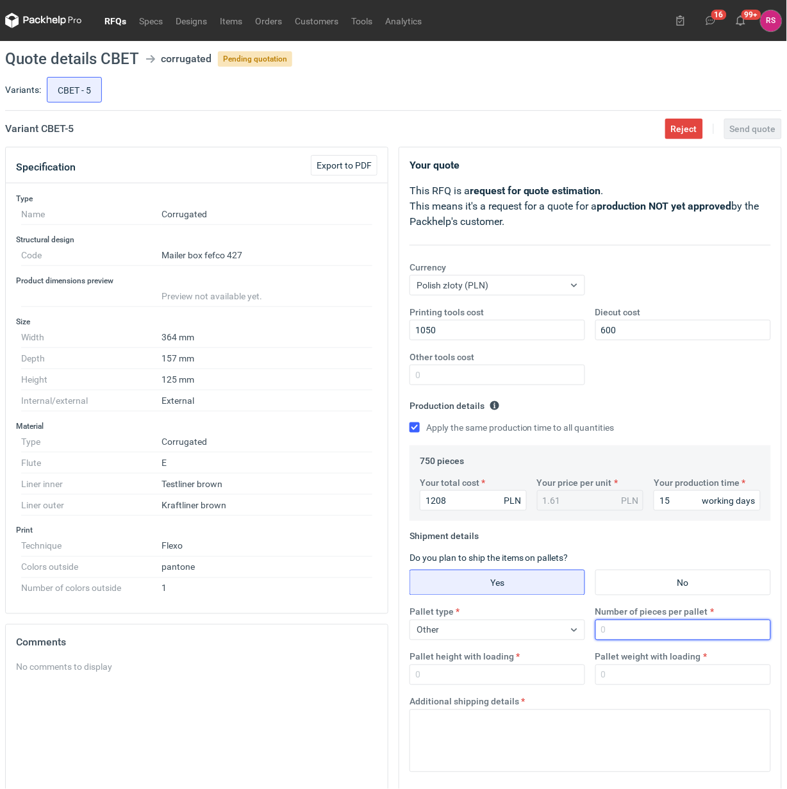
click at [654, 632] on input "Number of pieces per pallet" at bounding box center [684, 630] width 176 height 21
type input "750"
type input "1800"
type input "250"
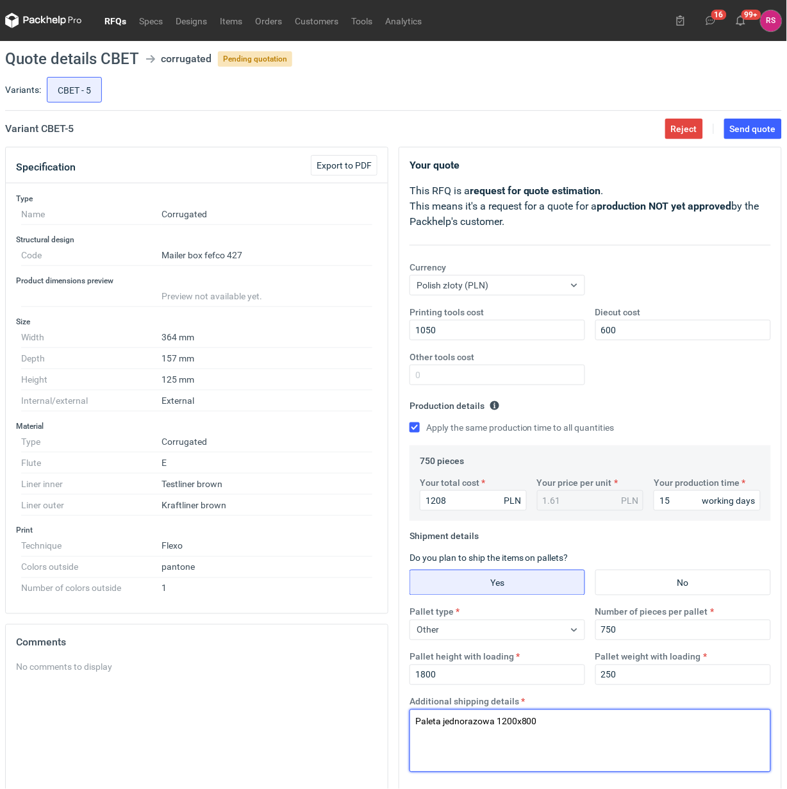
scroll to position [80, 0]
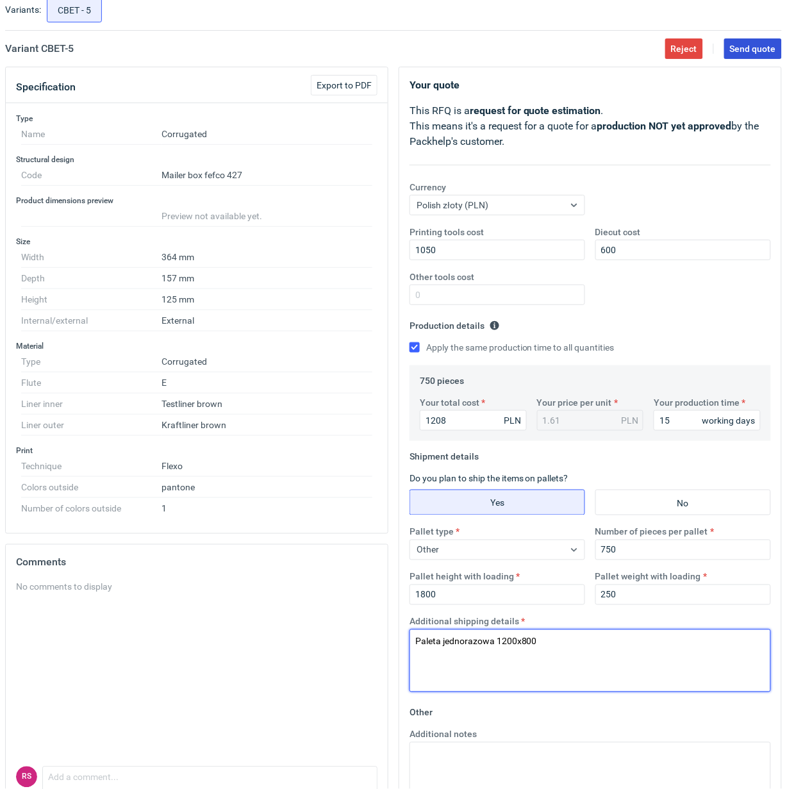
type textarea "Paleta jednorazowa 1200x800"
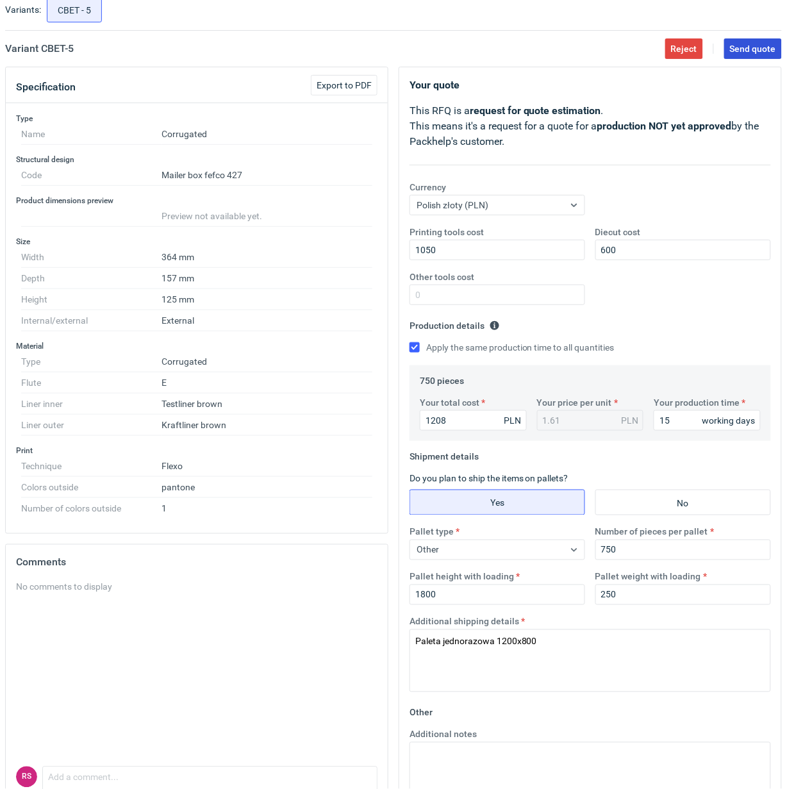
click at [743, 53] on span "Send quote" at bounding box center [753, 48] width 46 height 9
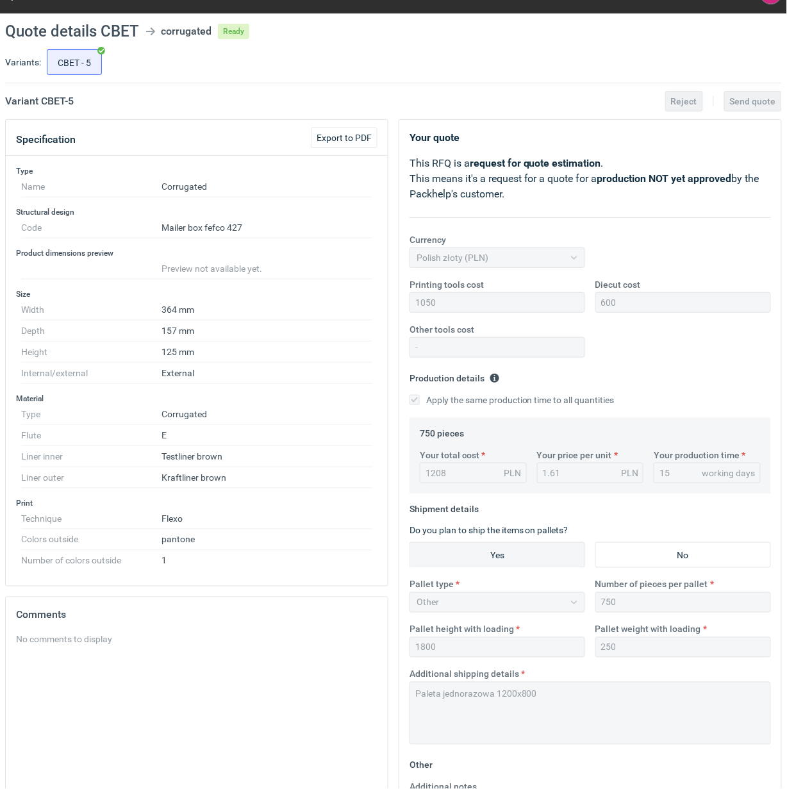
scroll to position [0, 0]
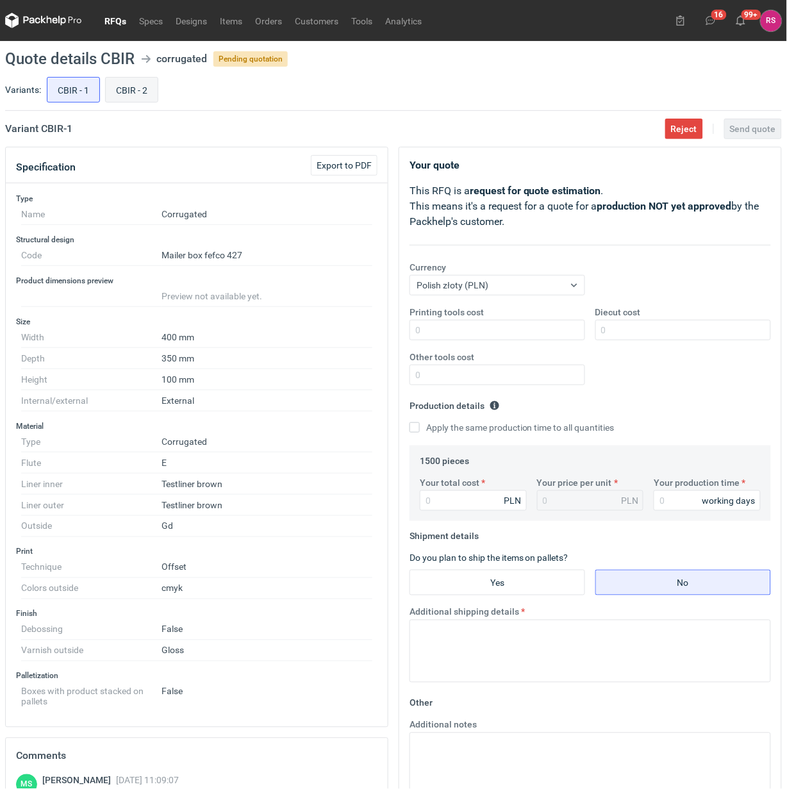
click at [137, 88] on input "CBIR - 2" at bounding box center [132, 90] width 52 height 24
radio input "true"
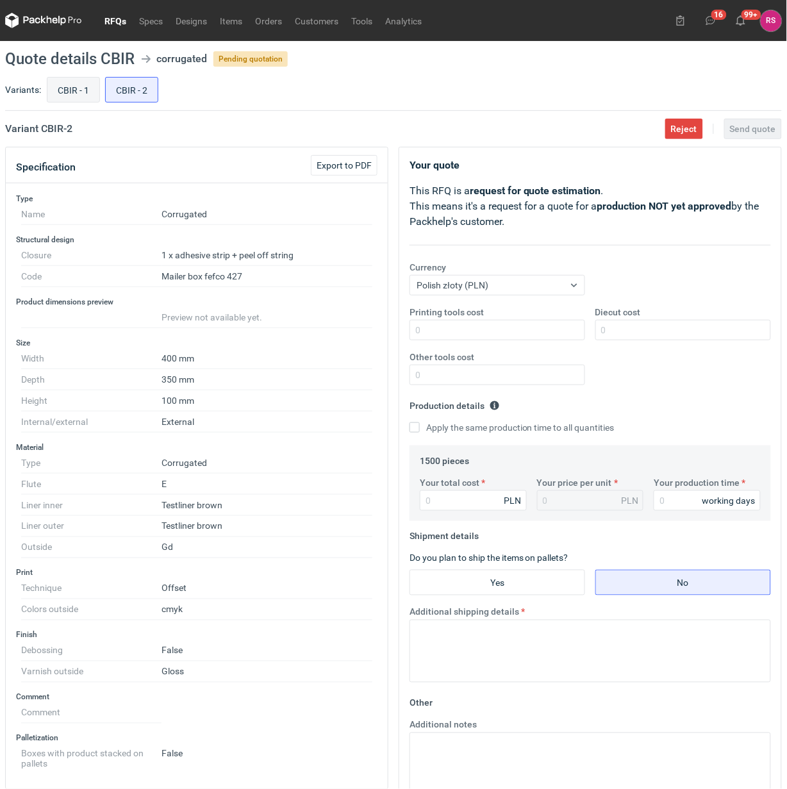
click at [75, 98] on input "CBIR - 1" at bounding box center [73, 90] width 52 height 24
radio input "true"
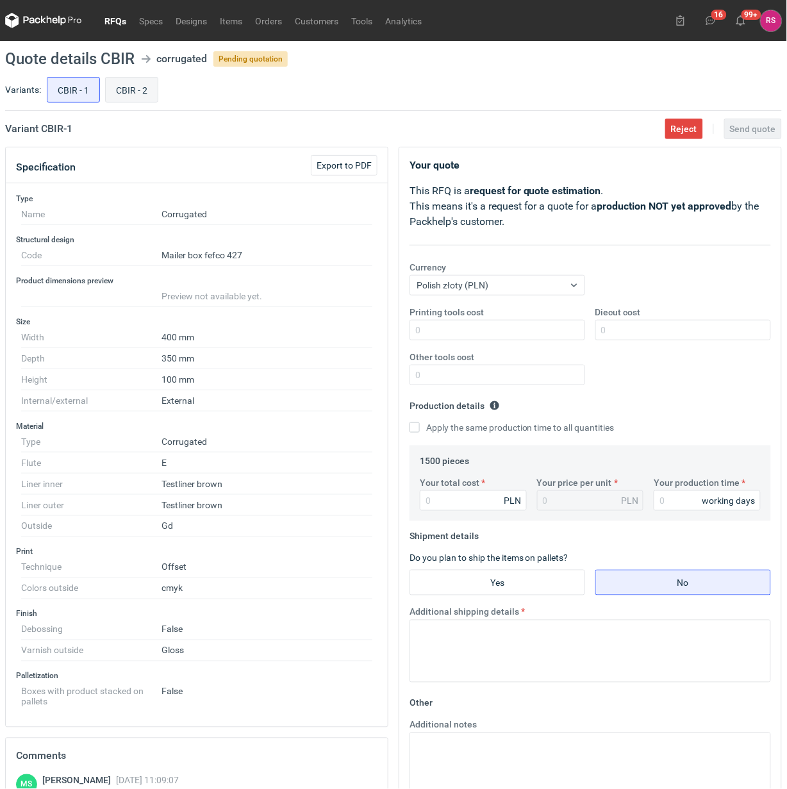
click at [138, 91] on input "CBIR - 2" at bounding box center [132, 90] width 52 height 24
radio input "true"
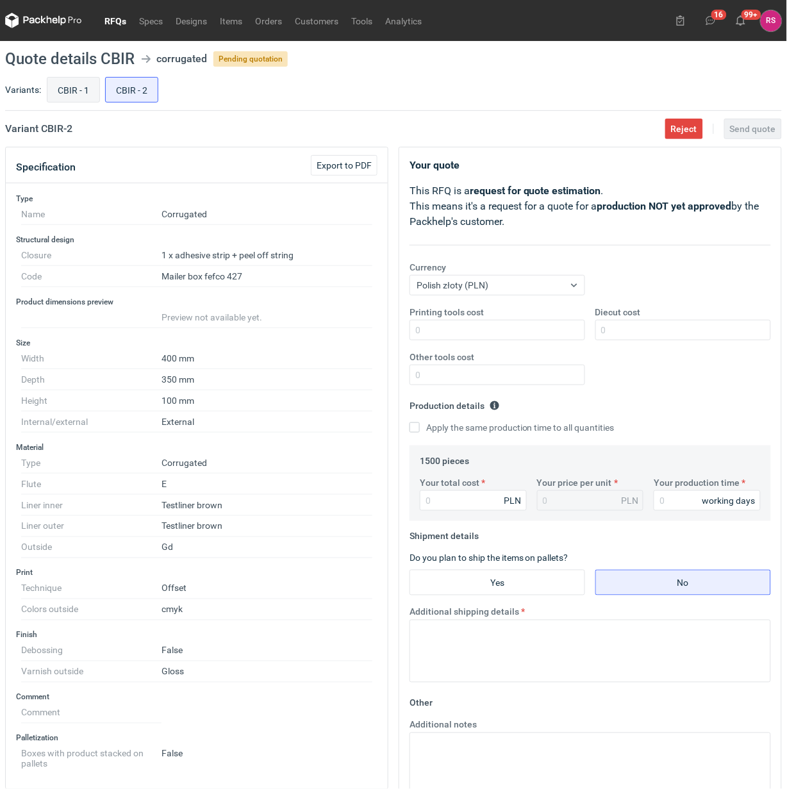
click at [78, 87] on input "CBIR - 1" at bounding box center [73, 90] width 52 height 24
radio input "true"
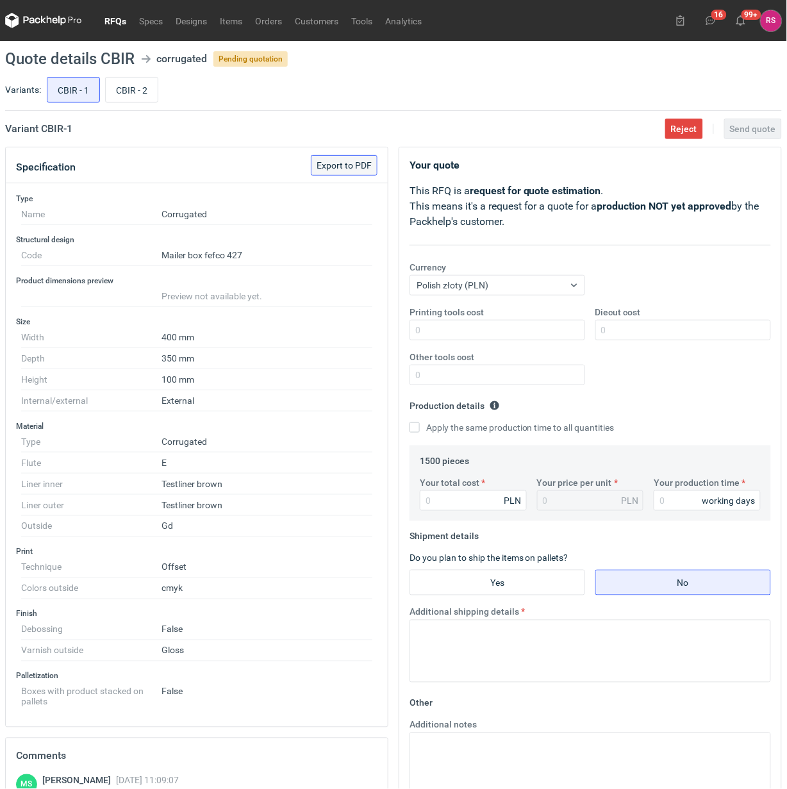
click at [346, 165] on span "Export to PDF" at bounding box center [344, 165] width 55 height 9
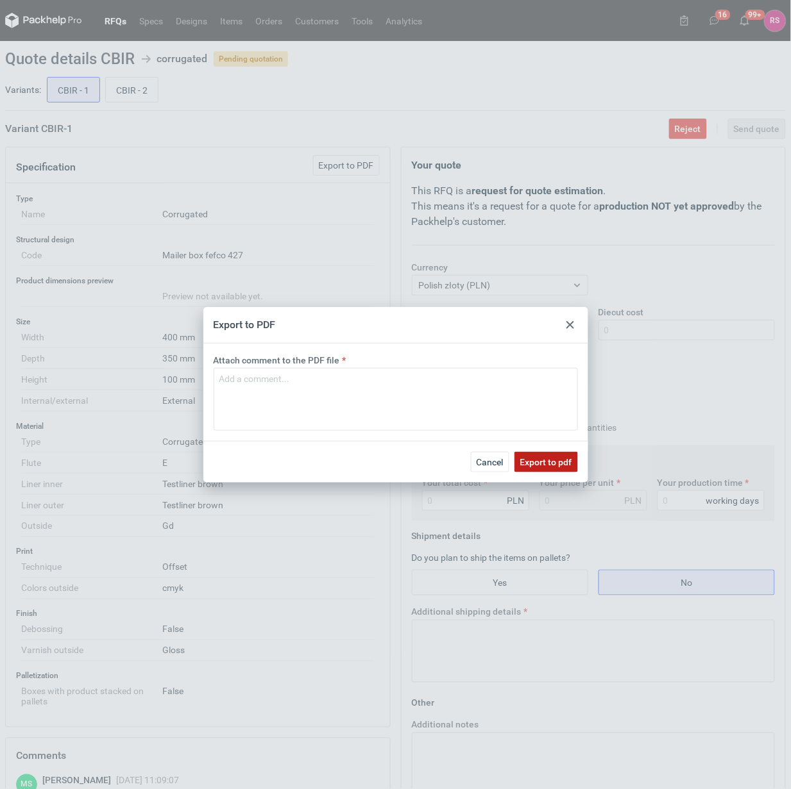
click at [545, 460] on span "Export to pdf" at bounding box center [546, 462] width 52 height 9
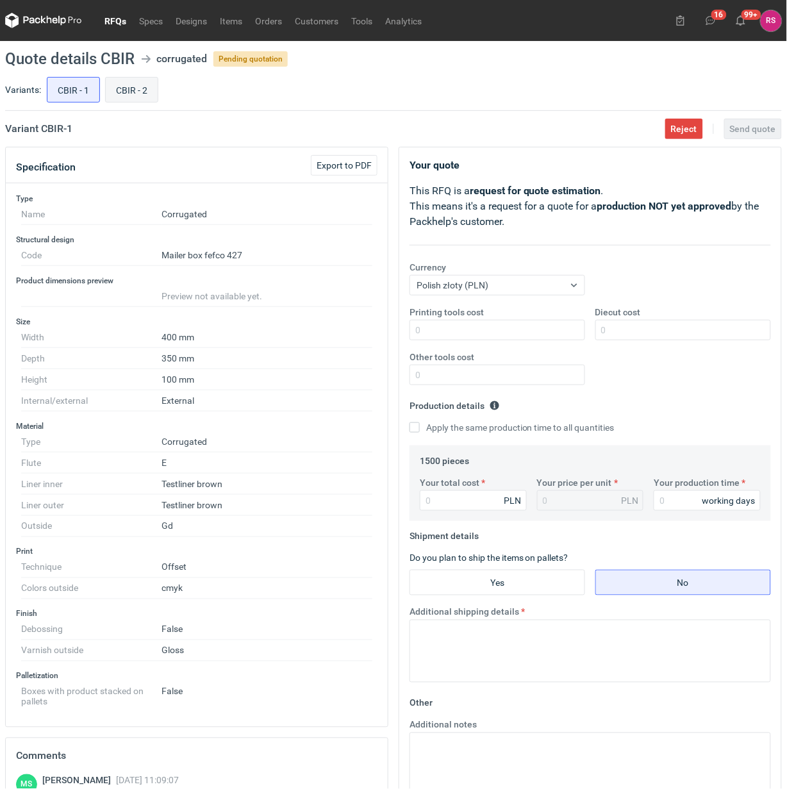
click at [135, 93] on input "CBIR - 2" at bounding box center [132, 90] width 52 height 24
radio input "true"
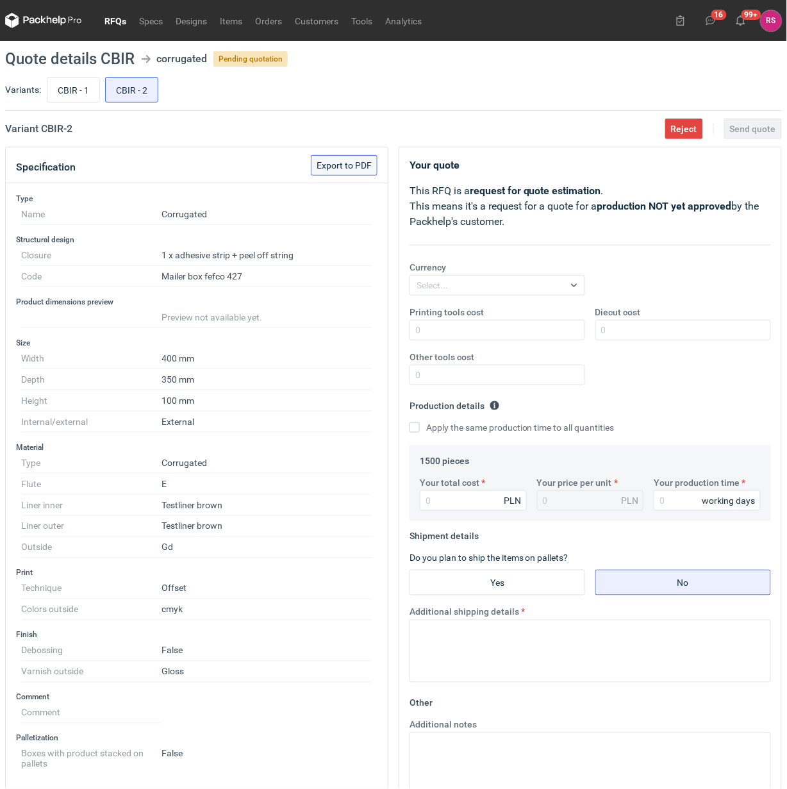
click at [347, 162] on span "Export to PDF" at bounding box center [344, 165] width 55 height 9
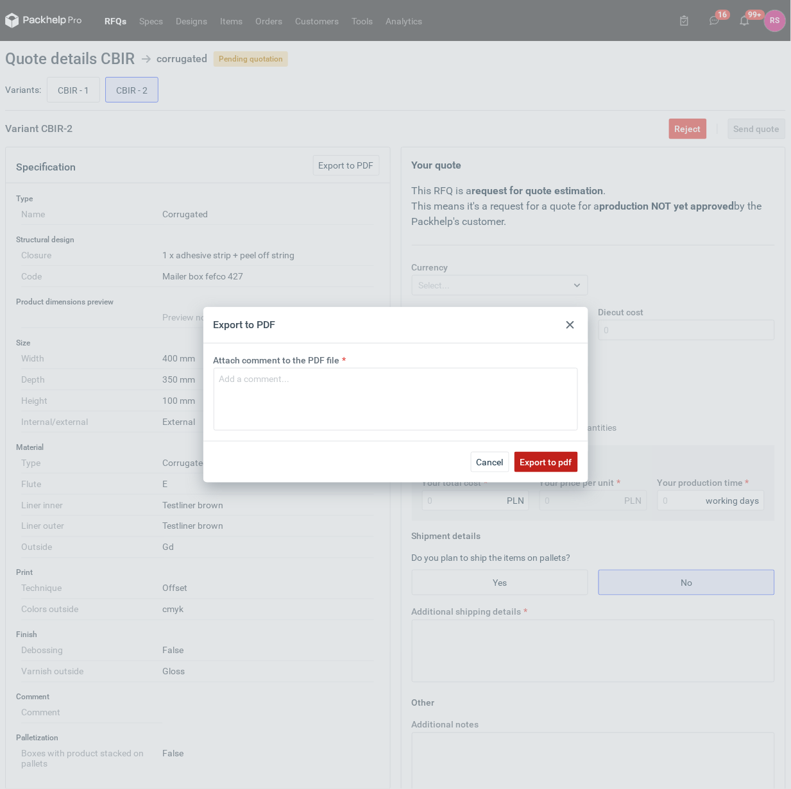
click at [545, 455] on button "Export to pdf" at bounding box center [545, 462] width 63 height 21
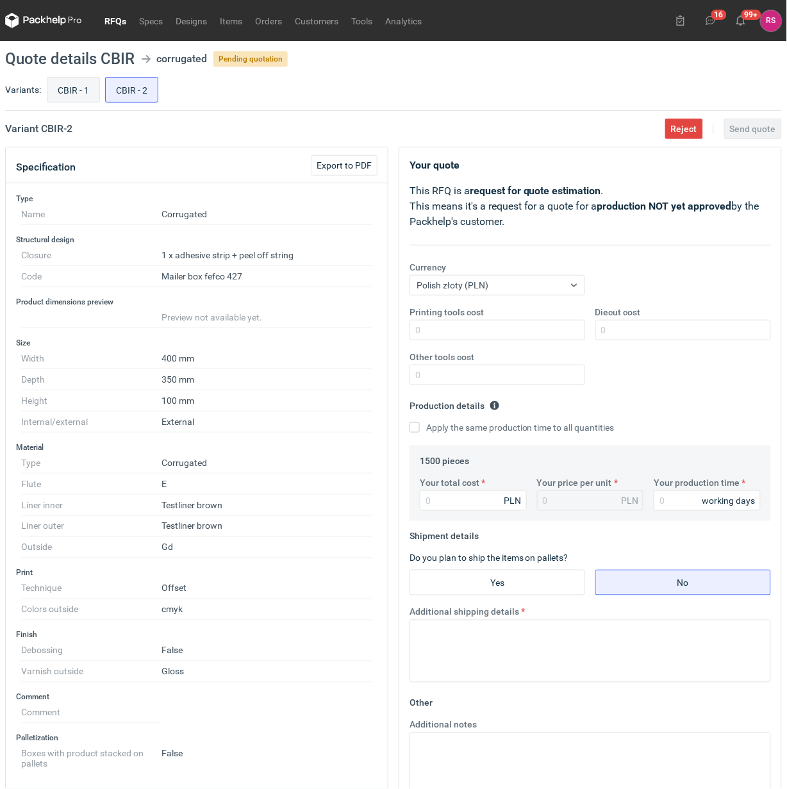
click at [62, 83] on input "CBIR - 1" at bounding box center [73, 90] width 52 height 24
radio input "true"
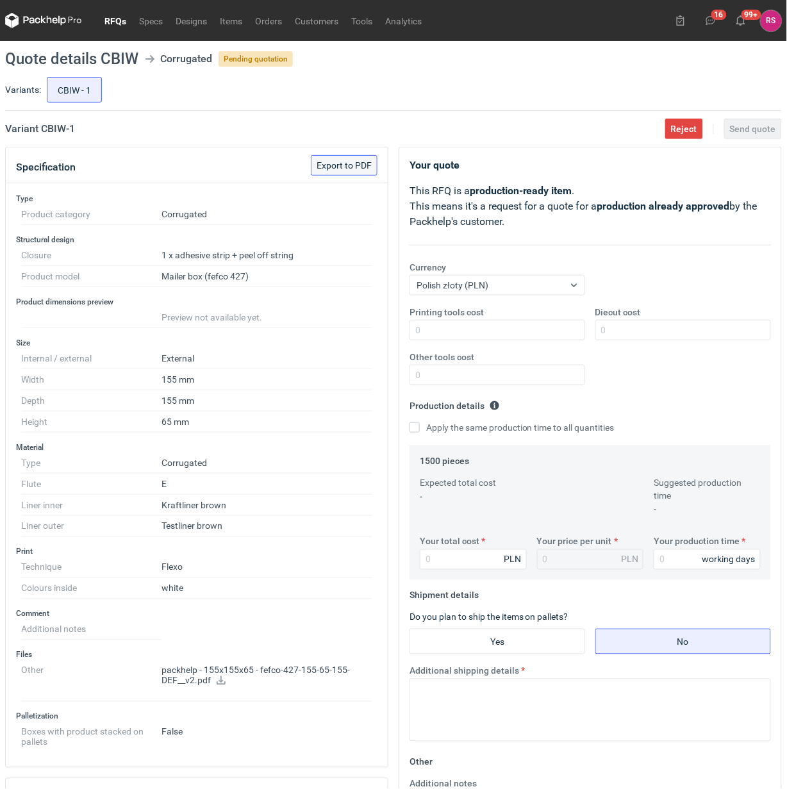
click at [351, 165] on span "Export to PDF" at bounding box center [344, 165] width 55 height 9
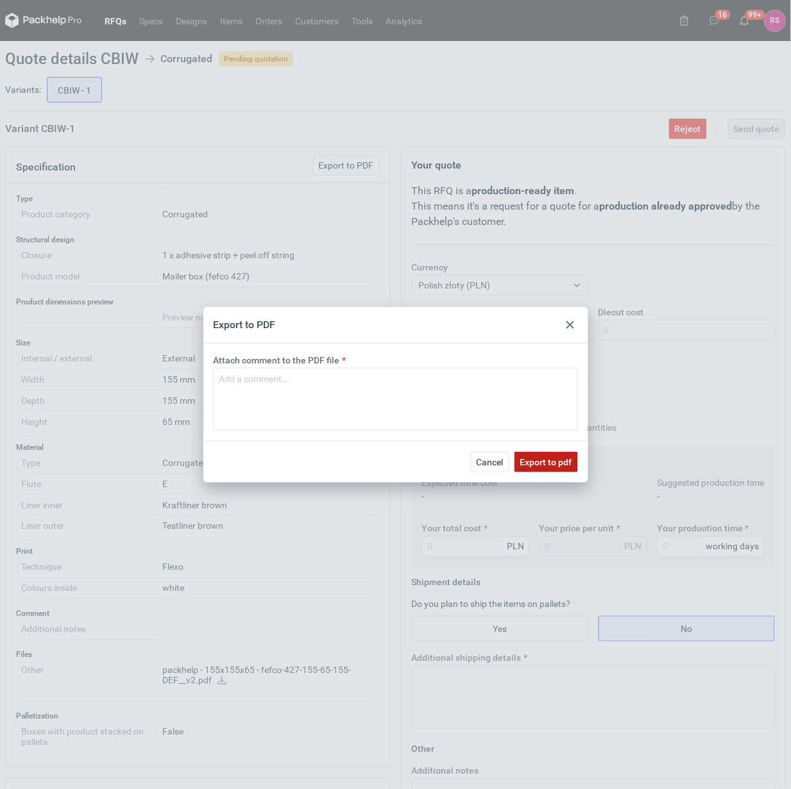
click at [549, 463] on span "Export to pdf" at bounding box center [546, 462] width 52 height 9
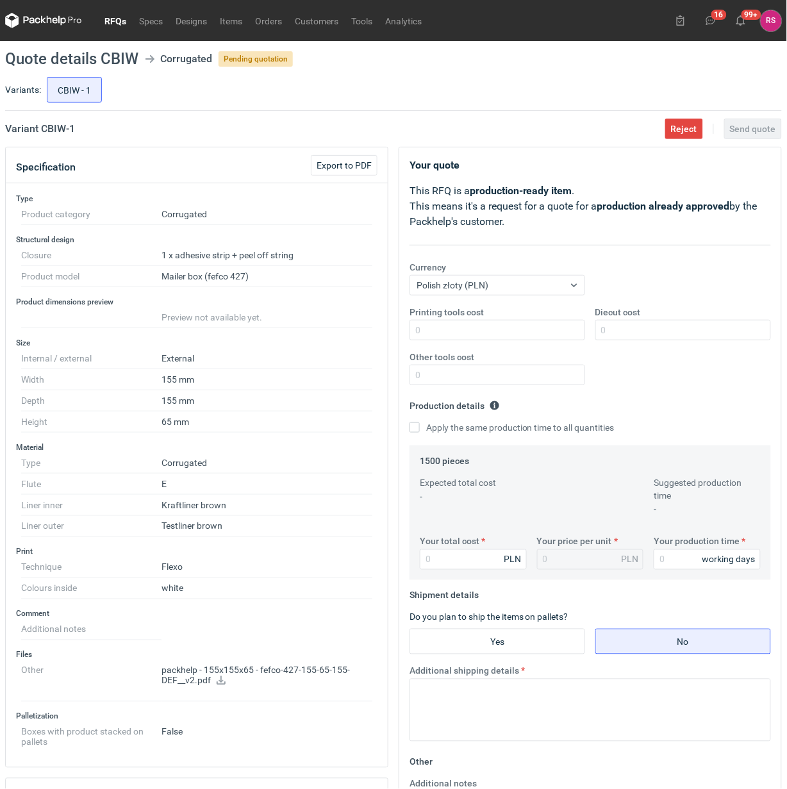
click at [220, 684] on icon at bounding box center [221, 680] width 9 height 9
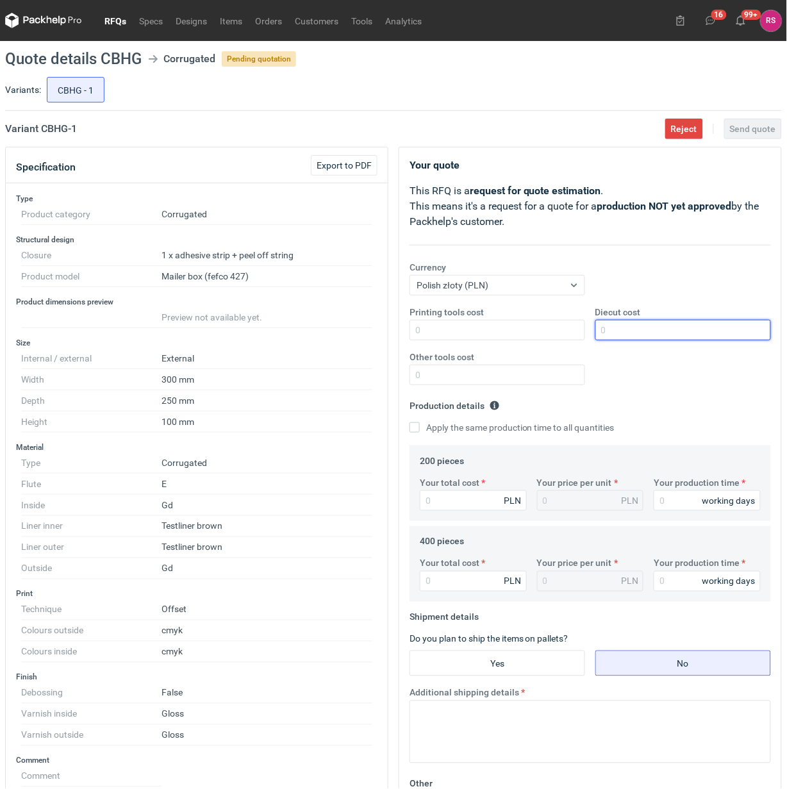
click at [635, 328] on input "Diecut cost" at bounding box center [684, 330] width 176 height 21
type input "700"
click at [414, 426] on input "Apply the same production time to all quantities" at bounding box center [415, 428] width 10 height 10
checkbox input "true"
click at [453, 495] on input "Your total cost" at bounding box center [473, 501] width 107 height 21
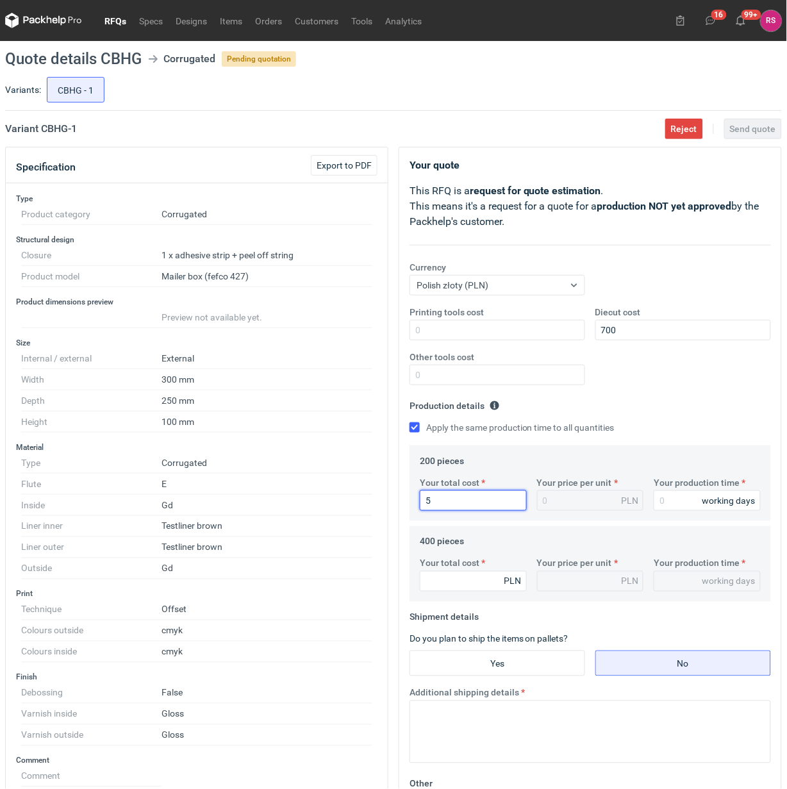
type input "51"
type input "0.26"
type input "5168"
type input "25.84"
type input "5168"
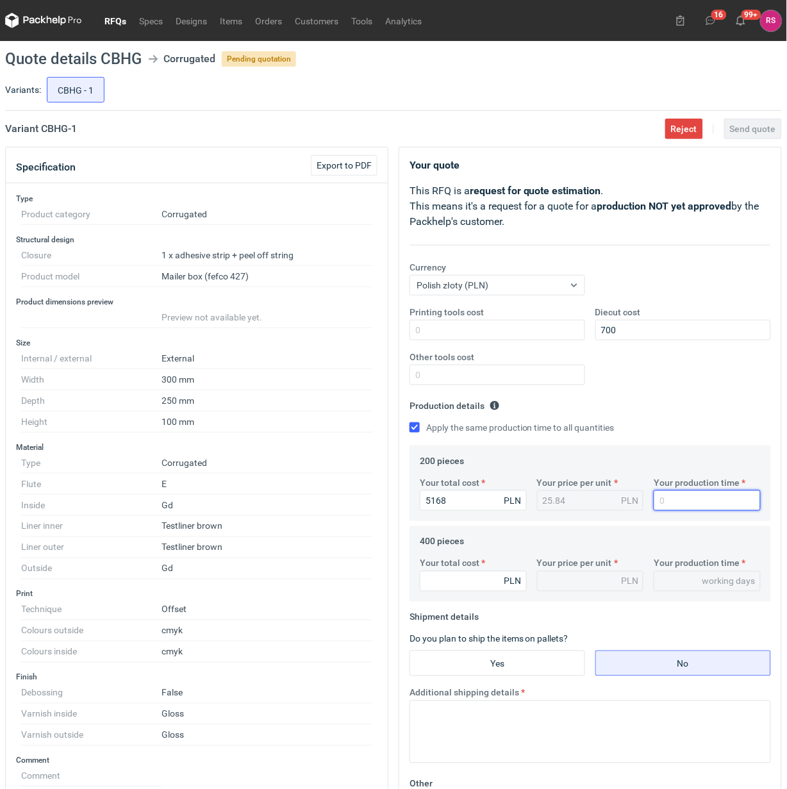
type input "1"
type input "18"
type input "1"
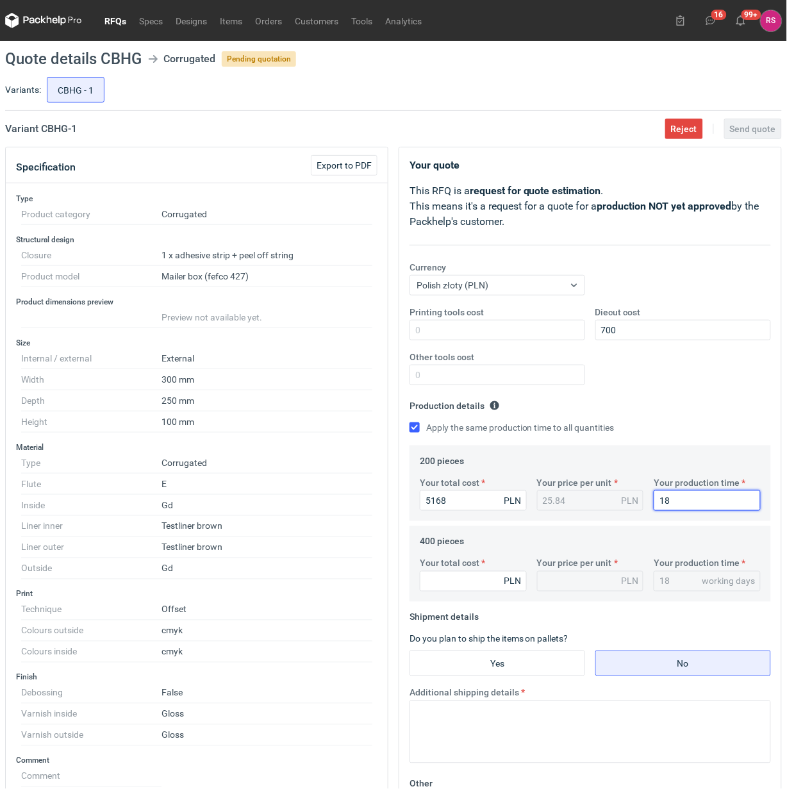
type input "1"
type input "17"
type input "5940"
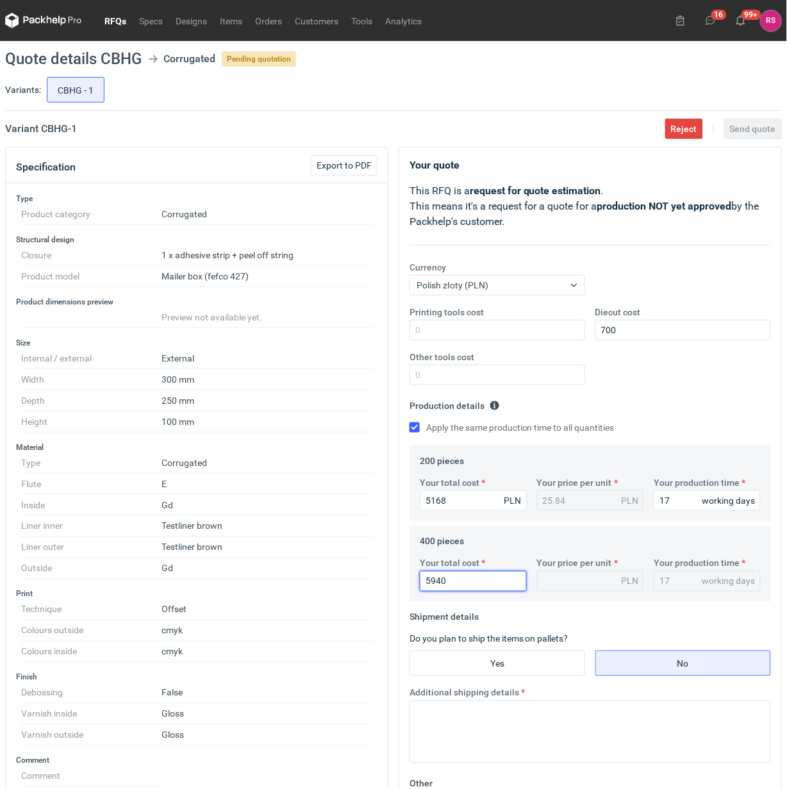
type input "14.85"
type input "5940"
click at [494, 661] on input "Yes" at bounding box center [497, 663] width 174 height 24
radio input "true"
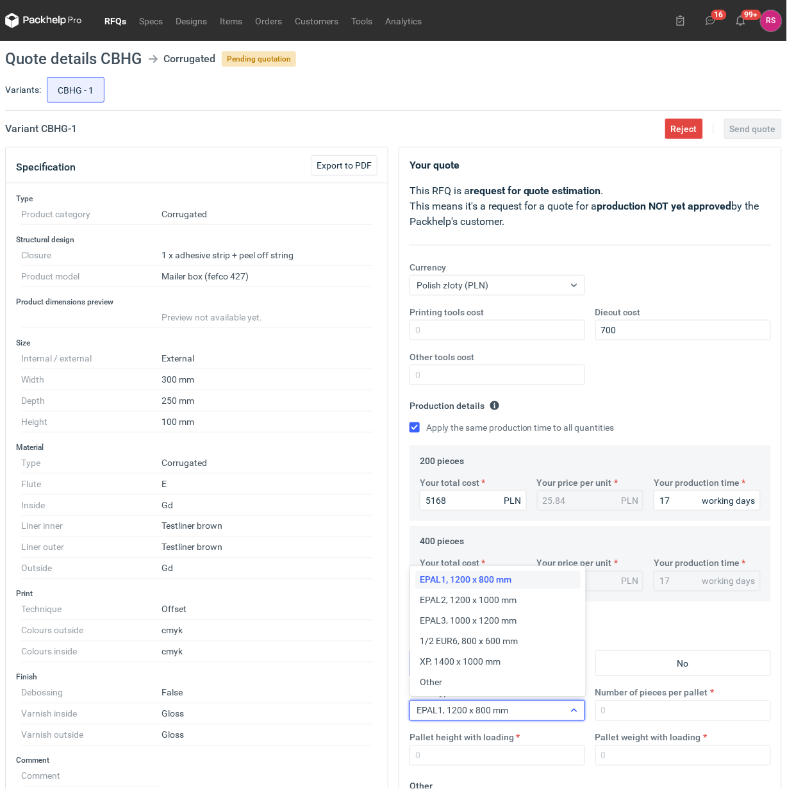
click at [576, 712] on icon at bounding box center [574, 711] width 10 height 10
click at [441, 682] on span "Other" at bounding box center [432, 682] width 22 height 13
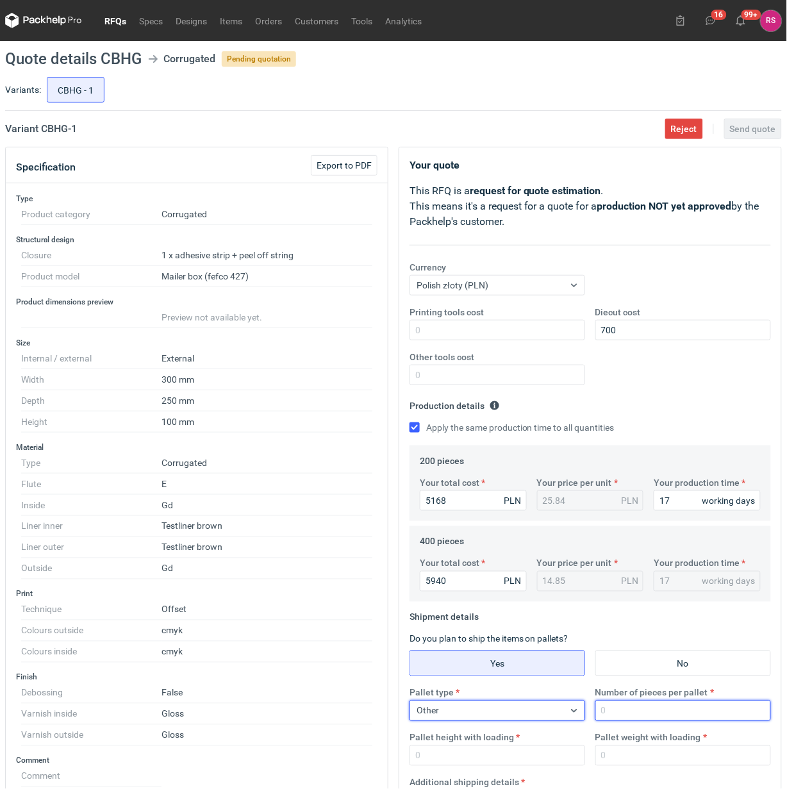
click at [644, 712] on input "Number of pieces per pallet" at bounding box center [684, 711] width 176 height 21
type input "400"
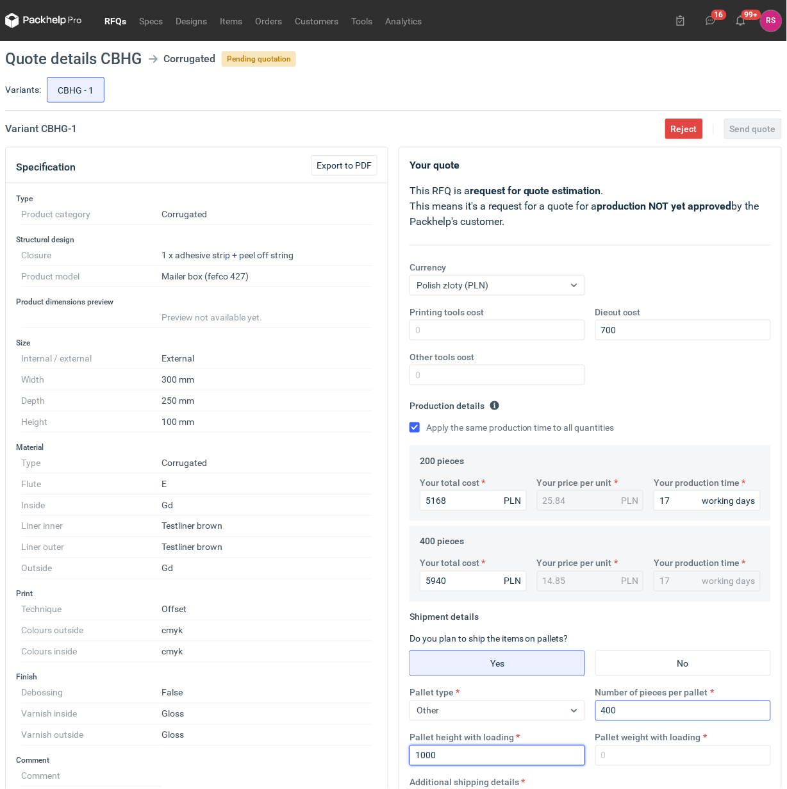
type input "1000"
type input "150"
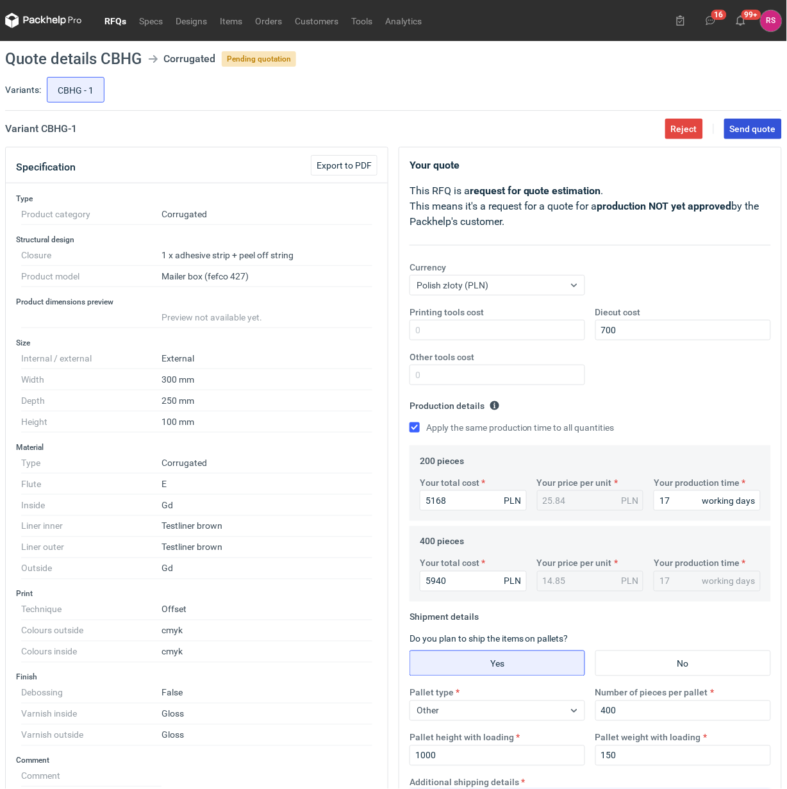
type textarea "Paleta jednorazowa 1200x800"
click at [760, 129] on span "Send quote" at bounding box center [753, 128] width 46 height 9
